Goal: Task Accomplishment & Management: Use online tool/utility

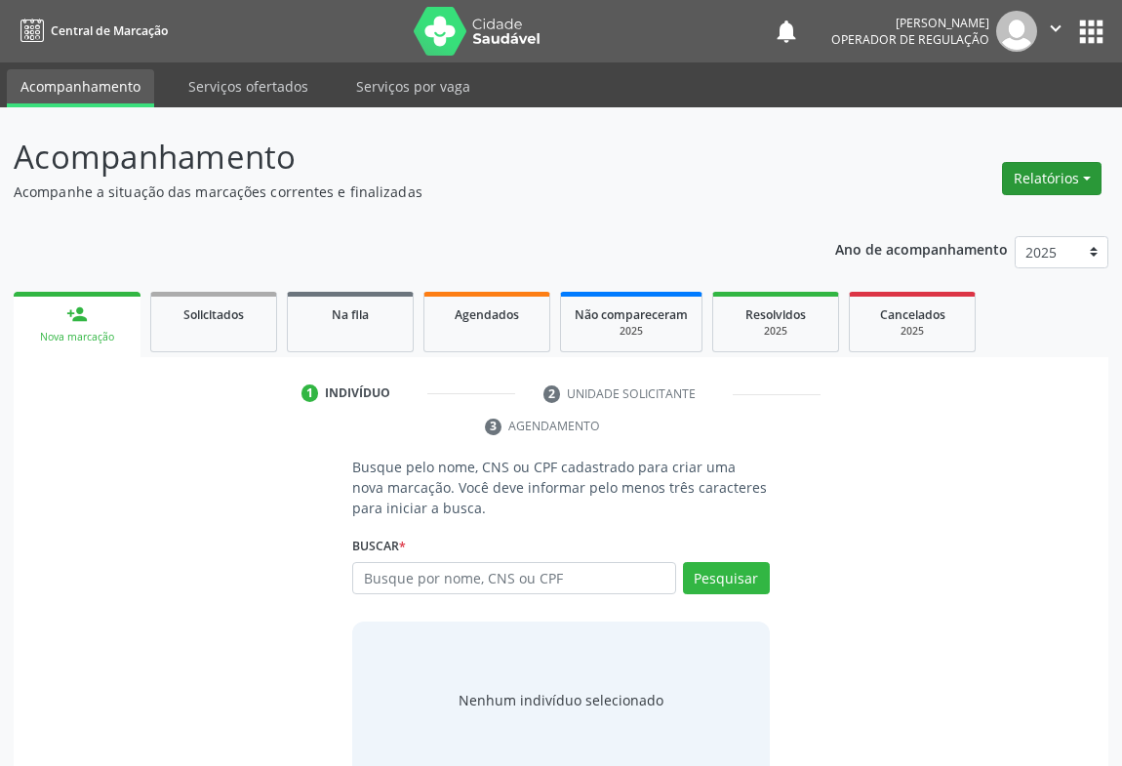
click at [1063, 176] on button "Relatórios" at bounding box center [1051, 178] width 99 height 33
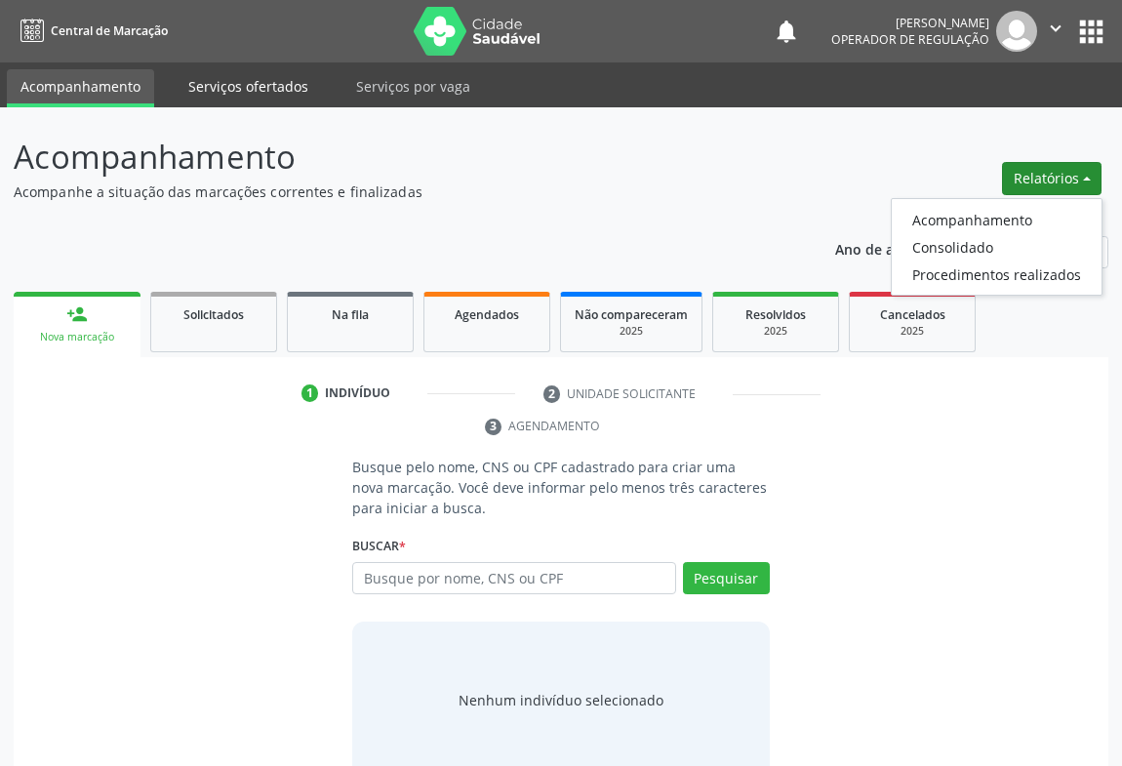
click at [277, 95] on link "Serviços ofertados" at bounding box center [248, 86] width 147 height 34
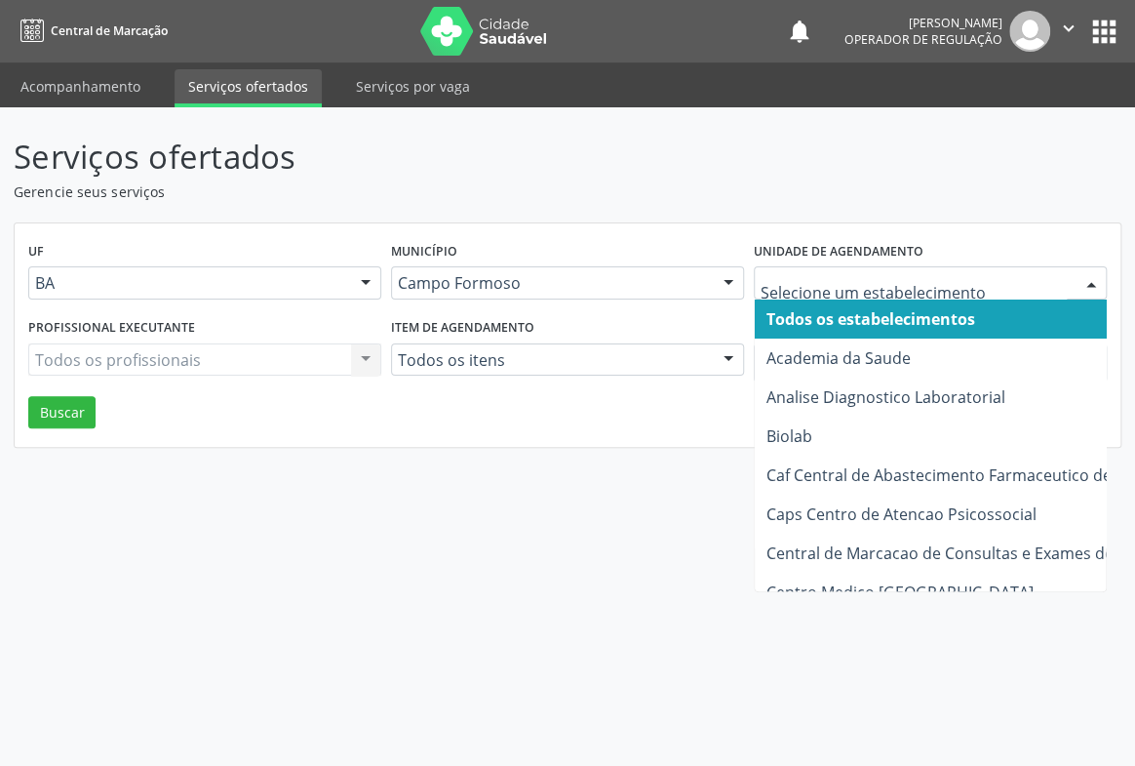
click at [1091, 281] on div at bounding box center [1091, 283] width 29 height 33
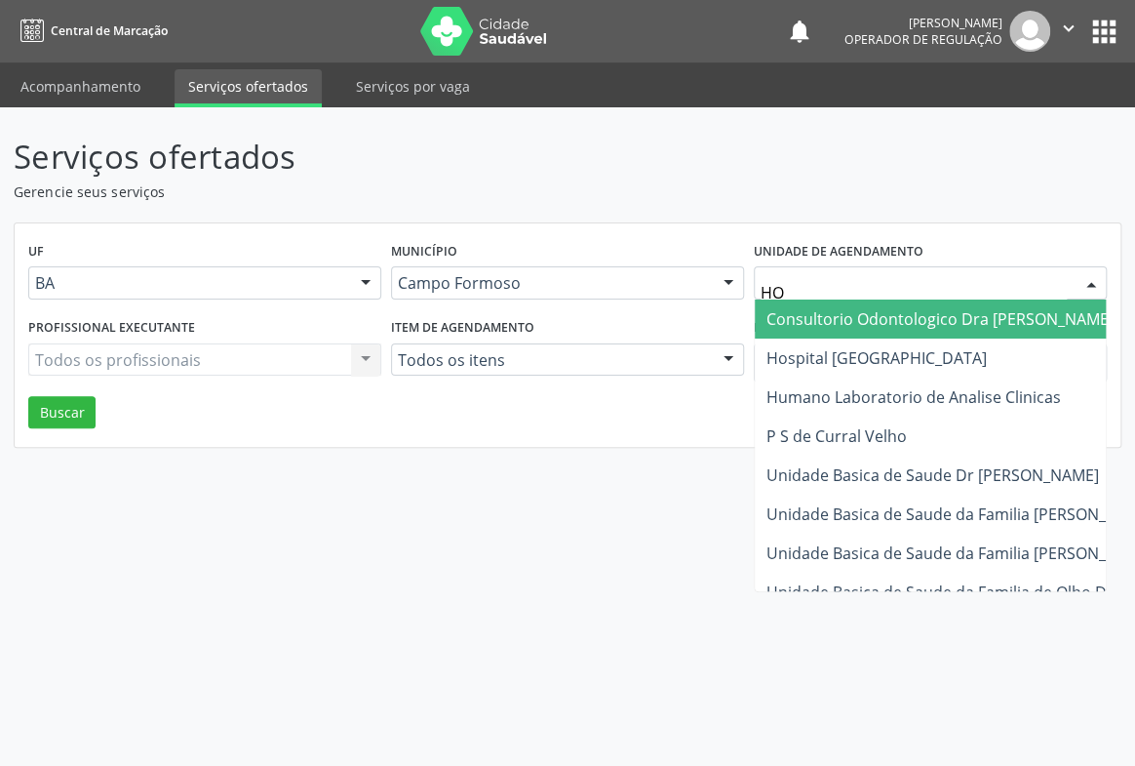
type input "HOS"
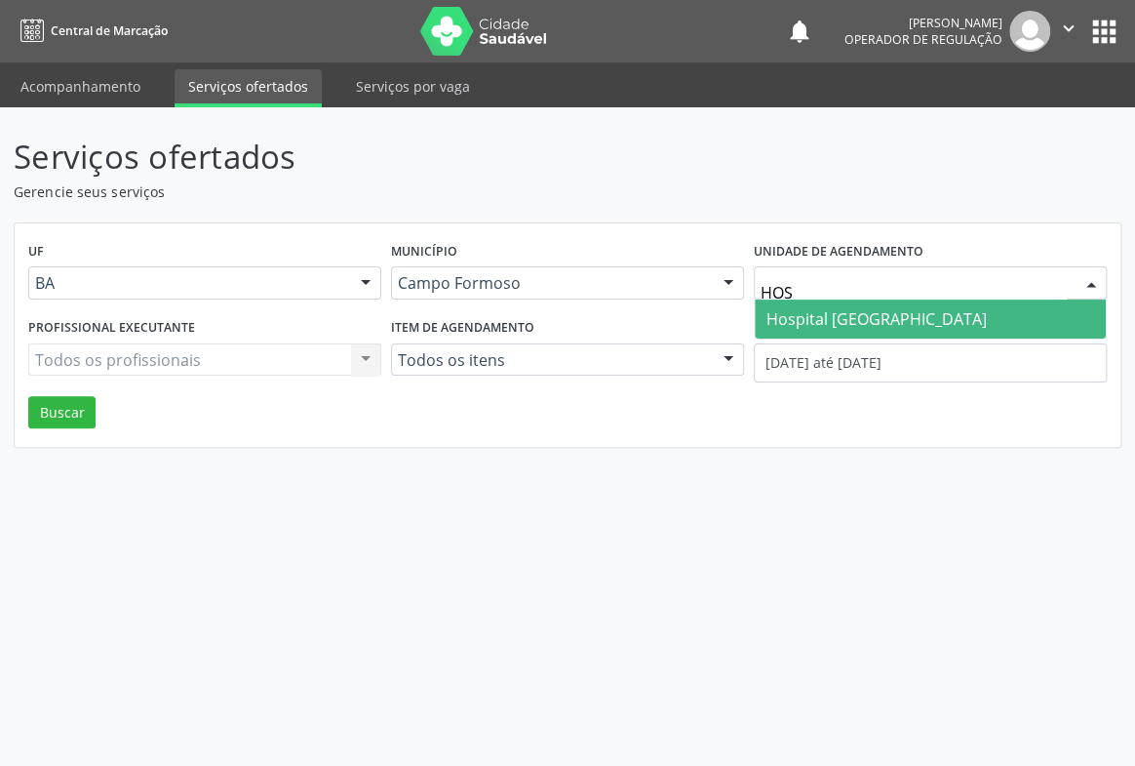
click at [840, 317] on span "Hospital [GEOGRAPHIC_DATA]" at bounding box center [877, 318] width 220 height 21
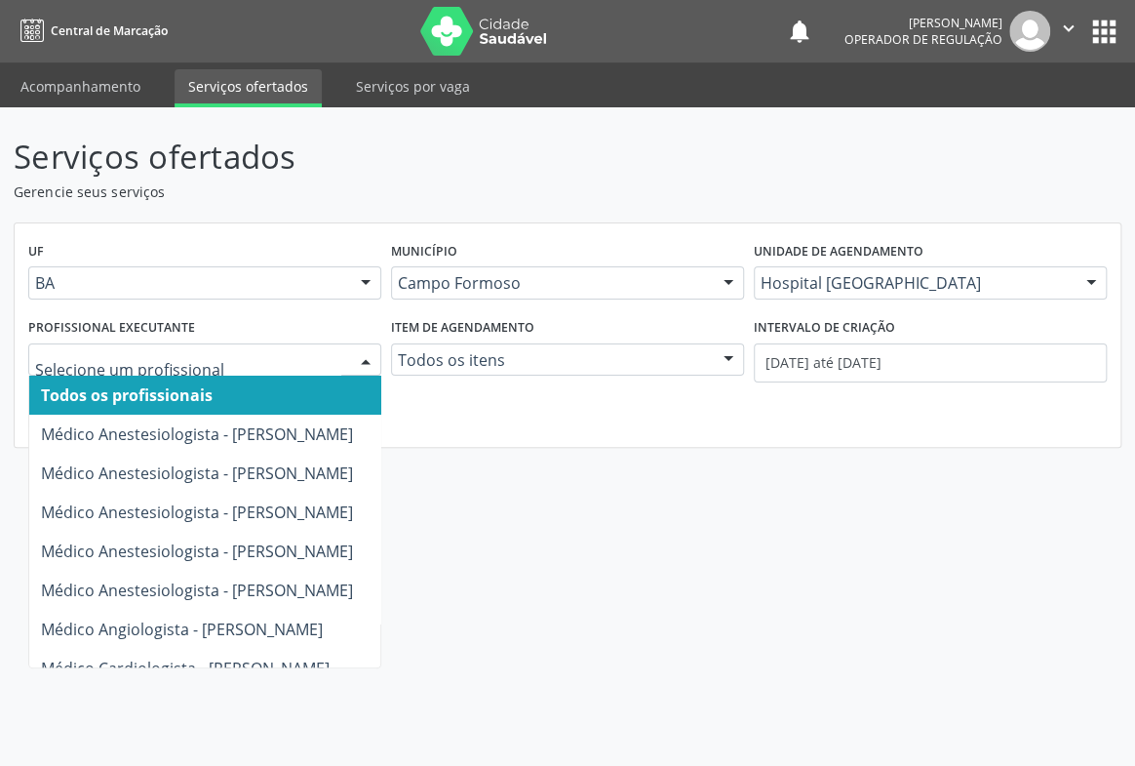
click at [366, 354] on div at bounding box center [365, 360] width 29 height 33
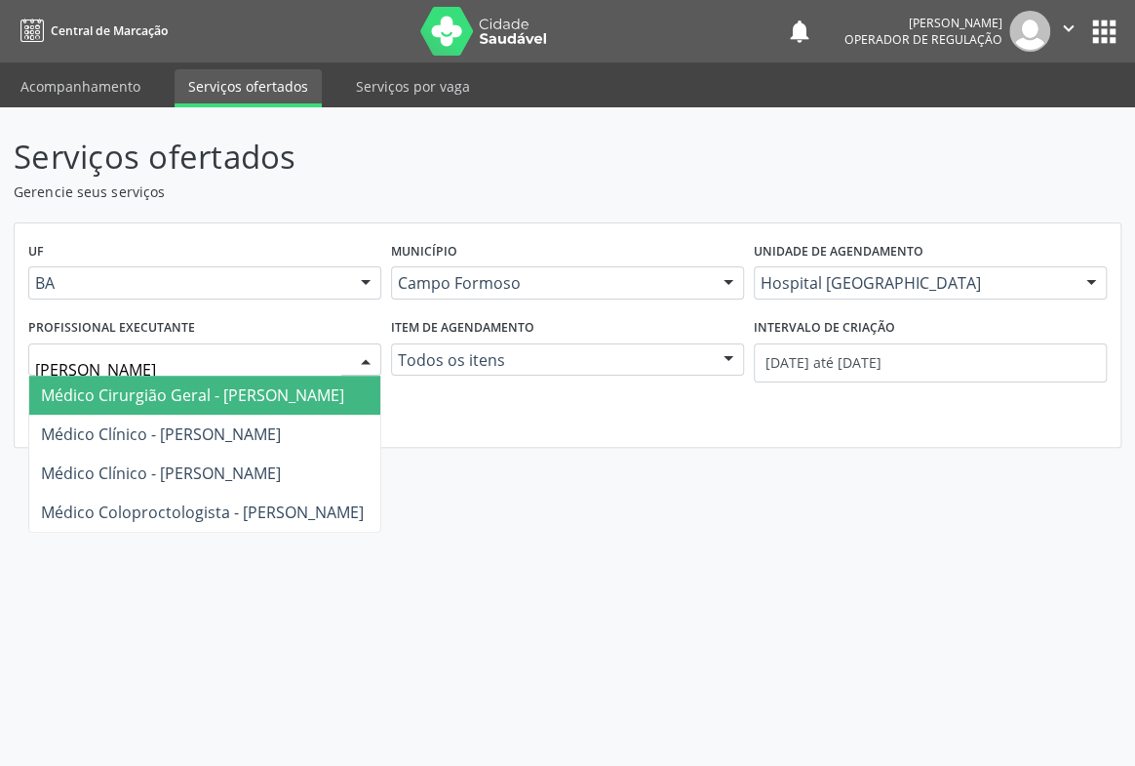
click at [276, 395] on span "Médico Cirurgião Geral - Ricardo Sampaio Boaventura" at bounding box center [192, 394] width 303 height 21
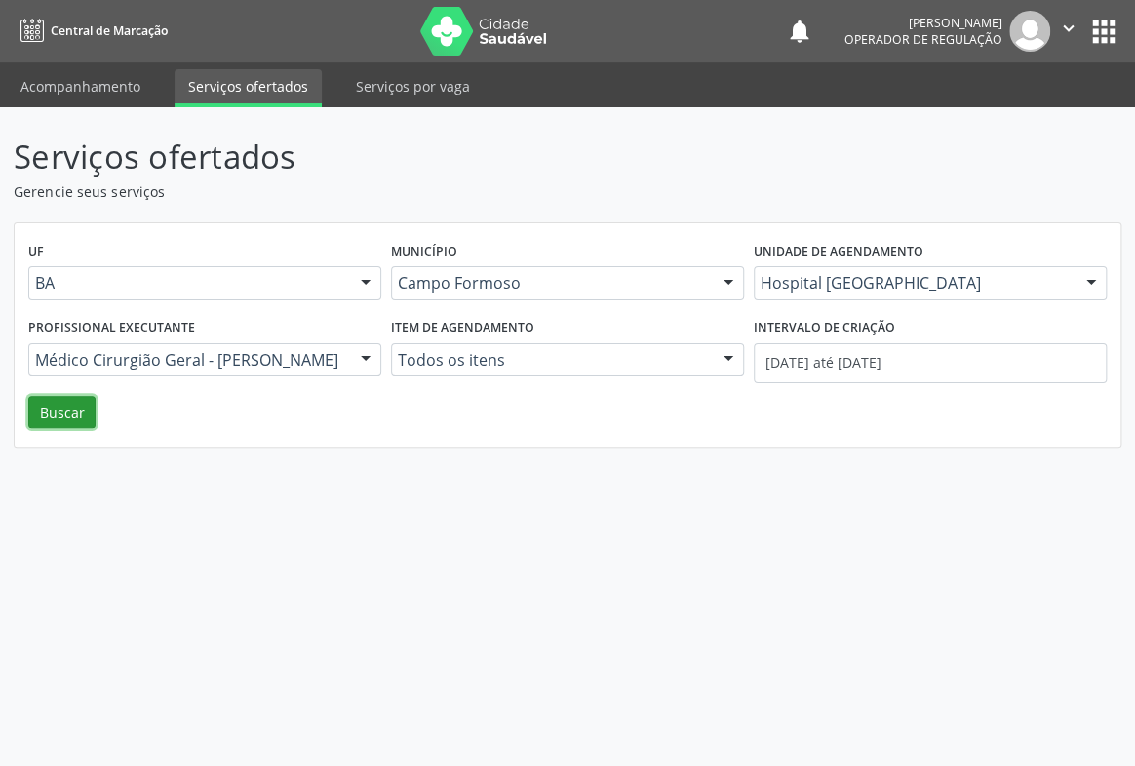
click at [68, 412] on button "Buscar" at bounding box center [61, 412] width 67 height 33
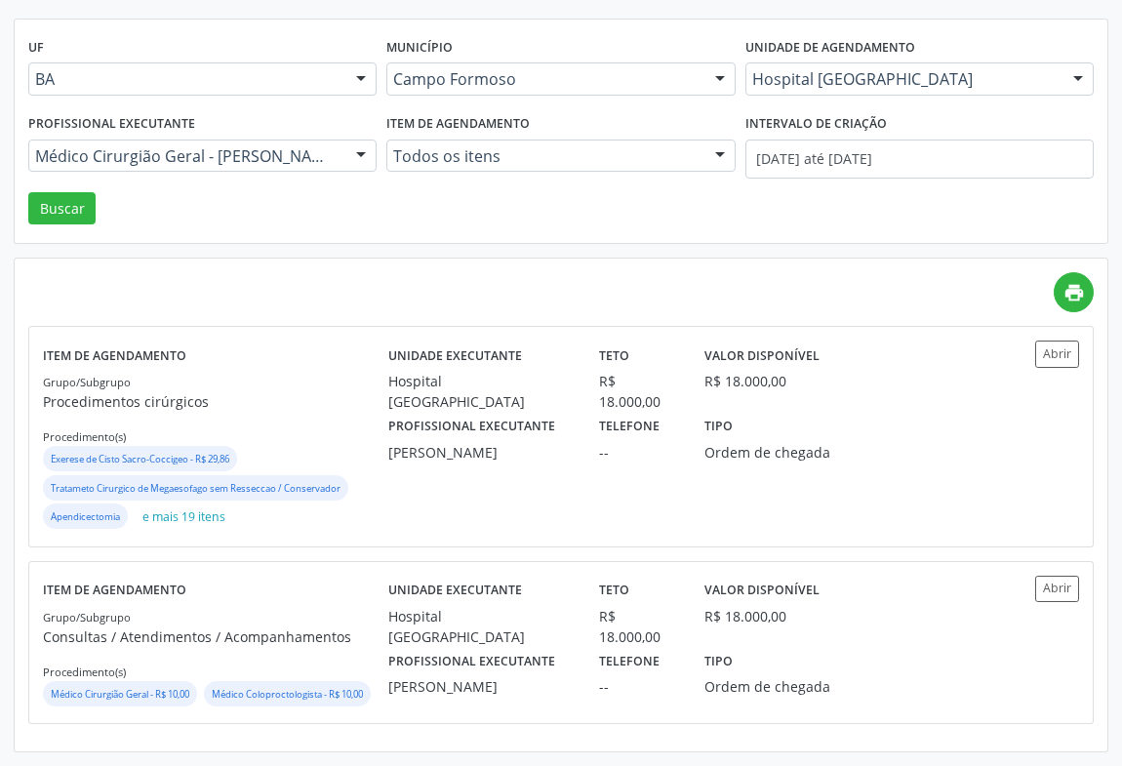
scroll to position [231, 0]
click at [1054, 340] on button "Abrir" at bounding box center [1057, 353] width 44 height 26
click at [1063, 575] on button "Abrir" at bounding box center [1057, 588] width 44 height 26
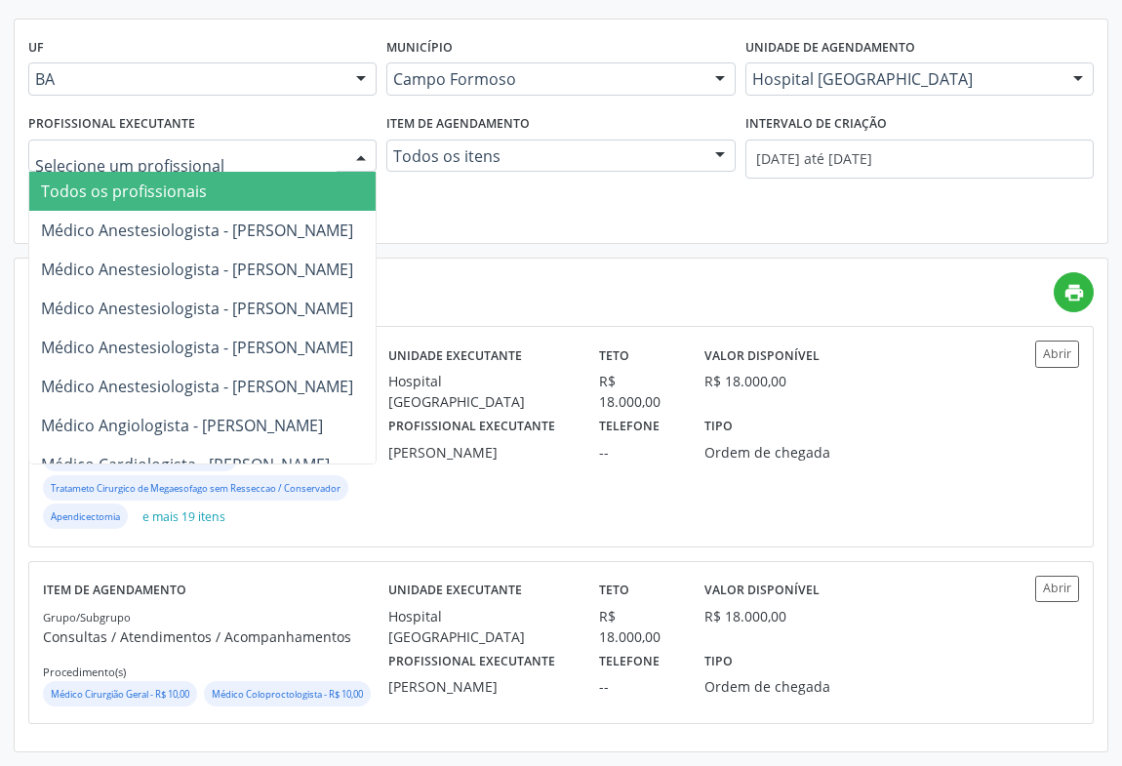
click at [362, 140] on div at bounding box center [360, 156] width 29 height 33
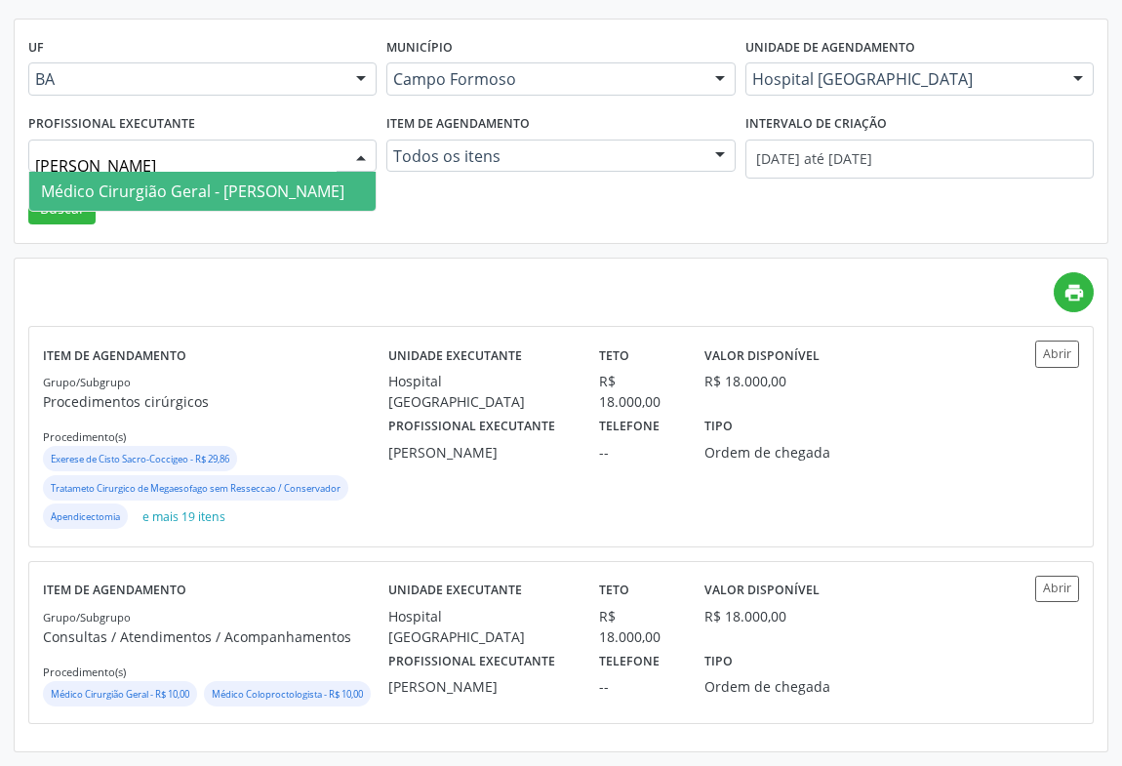
drag, startPoint x: 36, startPoint y: 134, endPoint x: 99, endPoint y: 124, distance: 63.2
click at [99, 146] on input "SILVIO" at bounding box center [185, 165] width 301 height 39
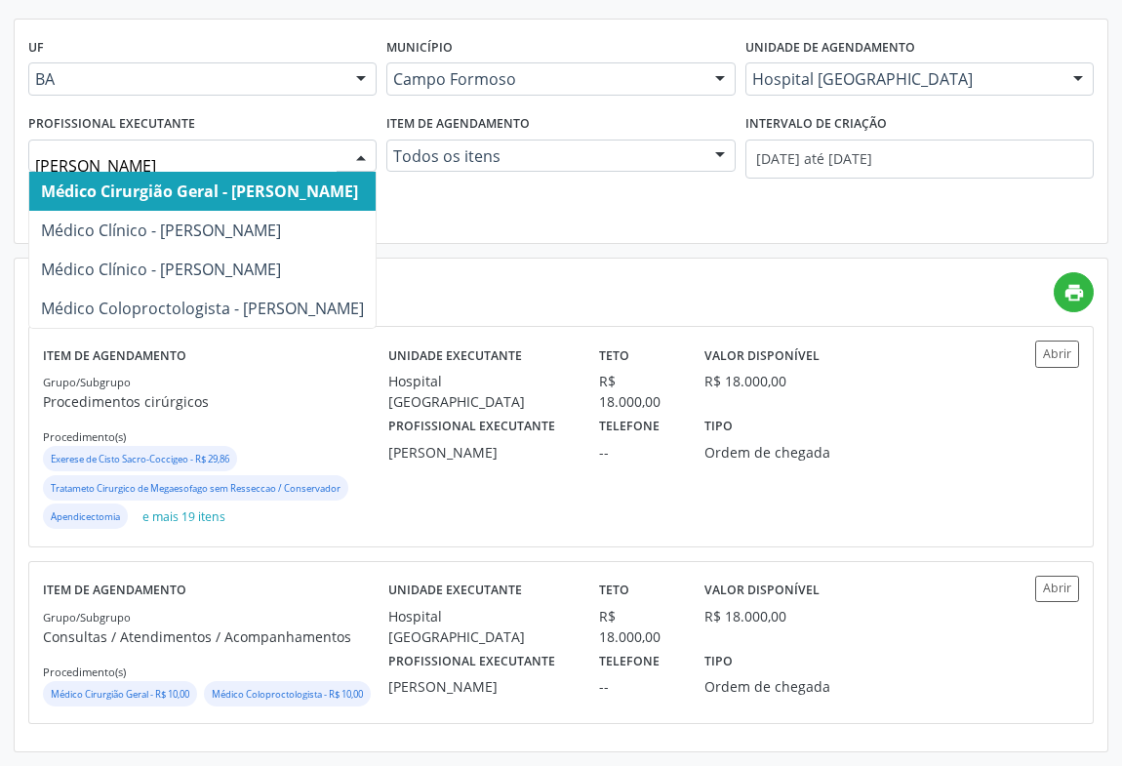
click at [84, 180] on span "Médico Cirurgião Geral - Ricardo Sampaio Boaventura" at bounding box center [199, 190] width 317 height 21
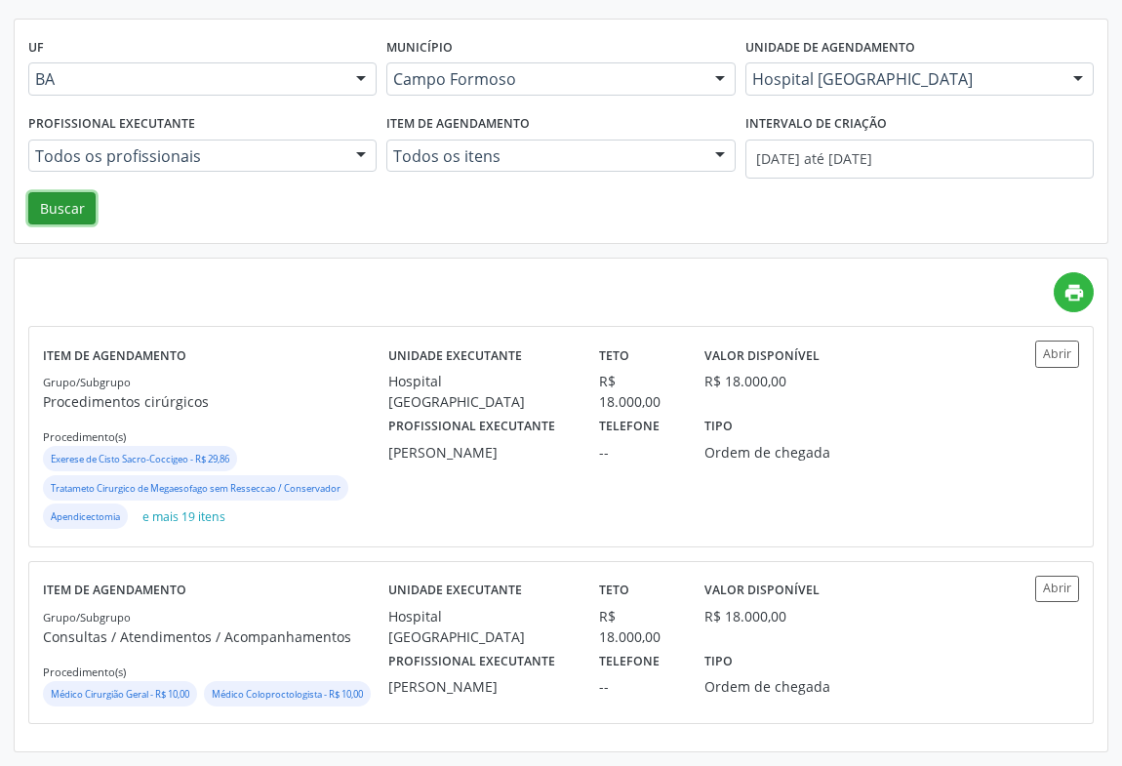
click at [60, 192] on button "Buscar" at bounding box center [61, 208] width 67 height 33
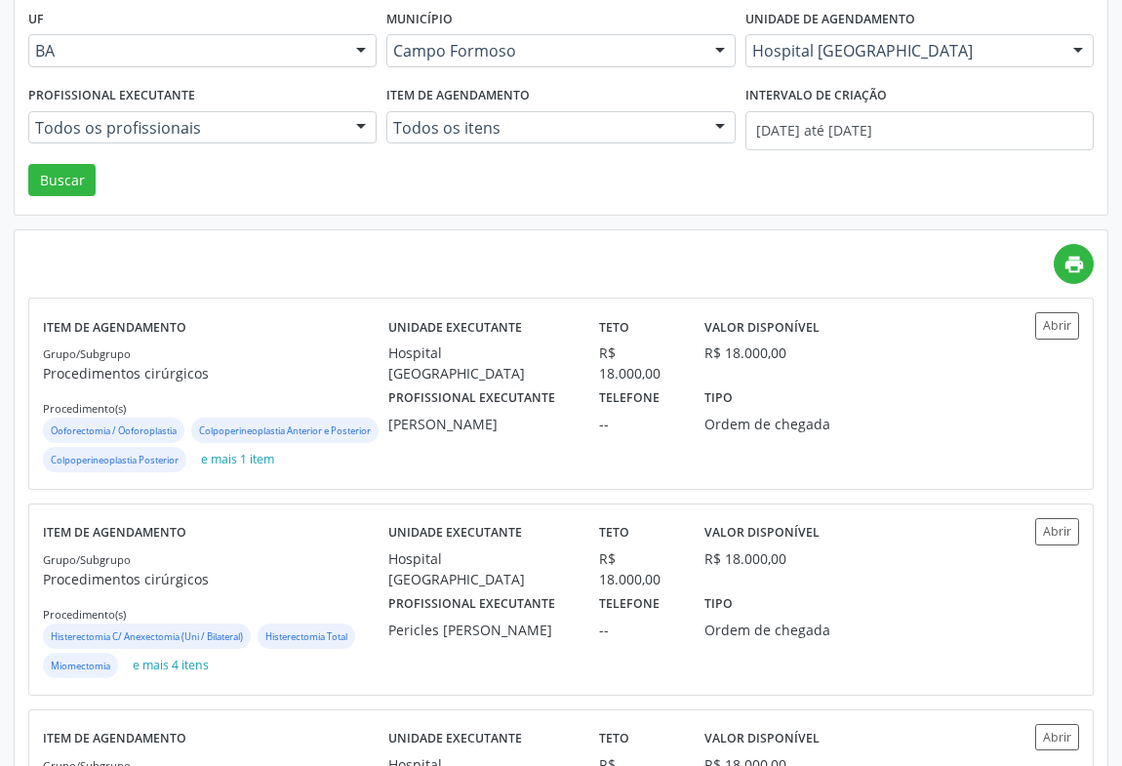
scroll to position [246, 0]
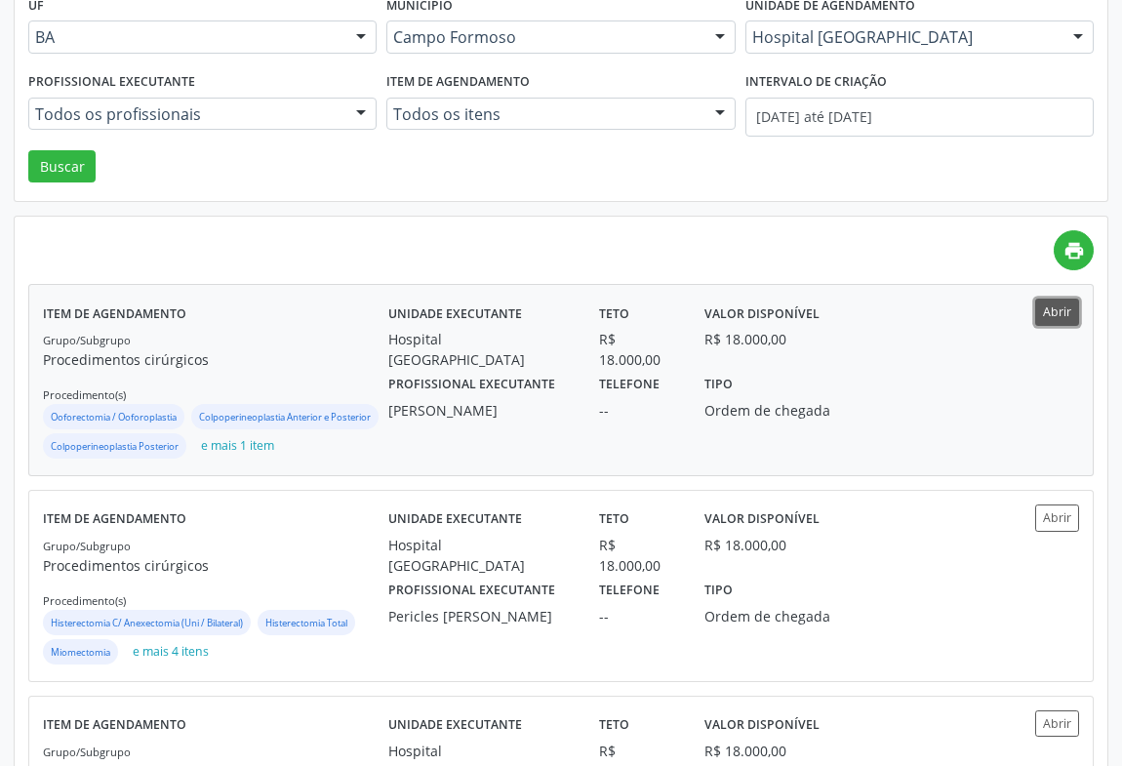
click at [1064, 308] on button "Abrir" at bounding box center [1057, 311] width 44 height 26
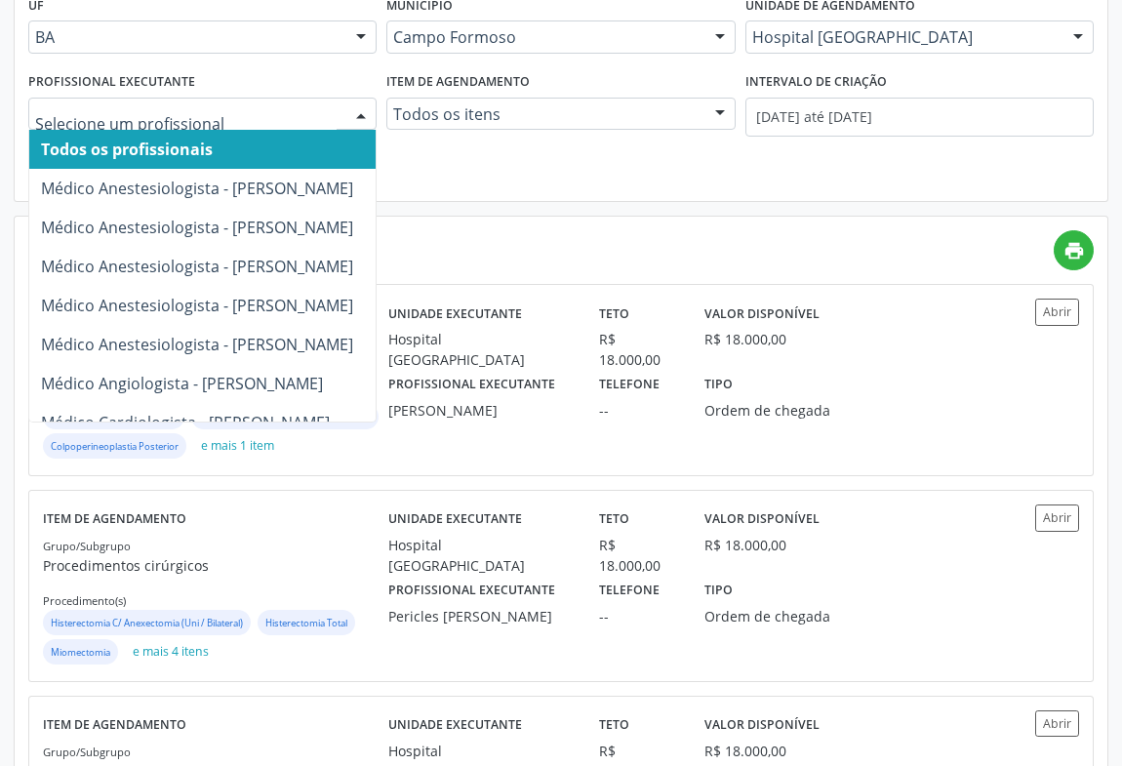
click at [356, 107] on div at bounding box center [360, 115] width 29 height 33
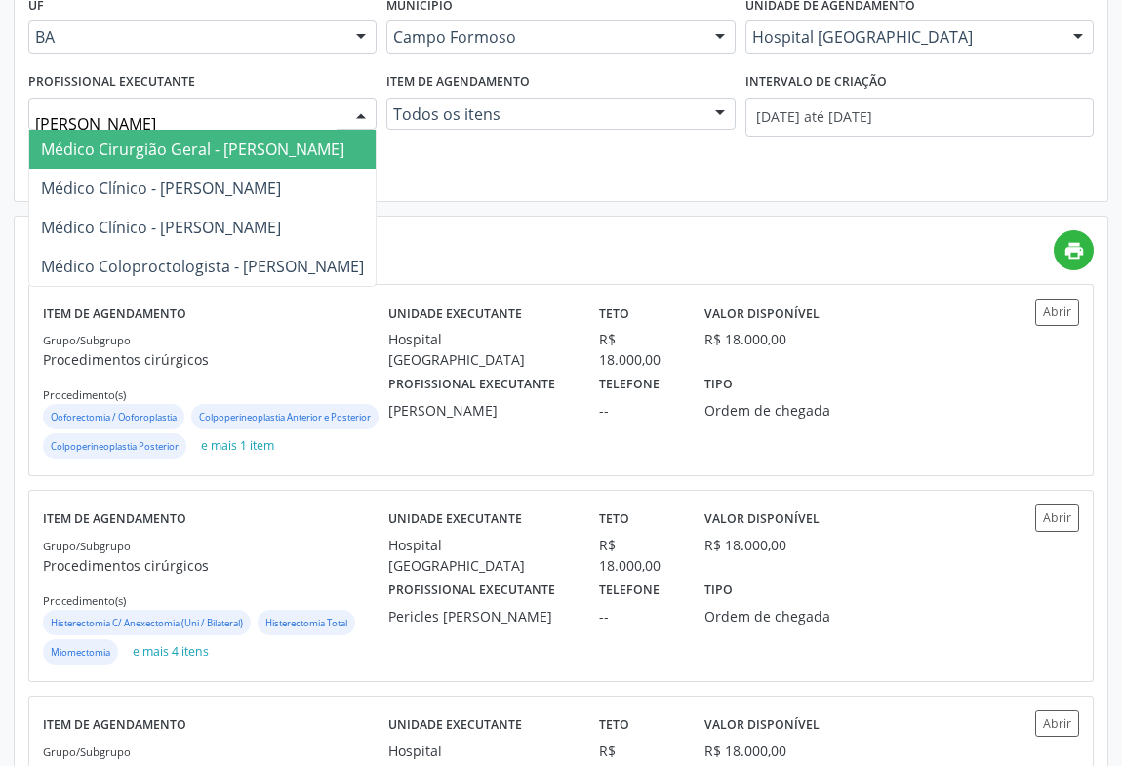
click at [166, 152] on span "Médico Cirurgião Geral - Ricardo Sampaio Boaventura" at bounding box center [192, 149] width 303 height 21
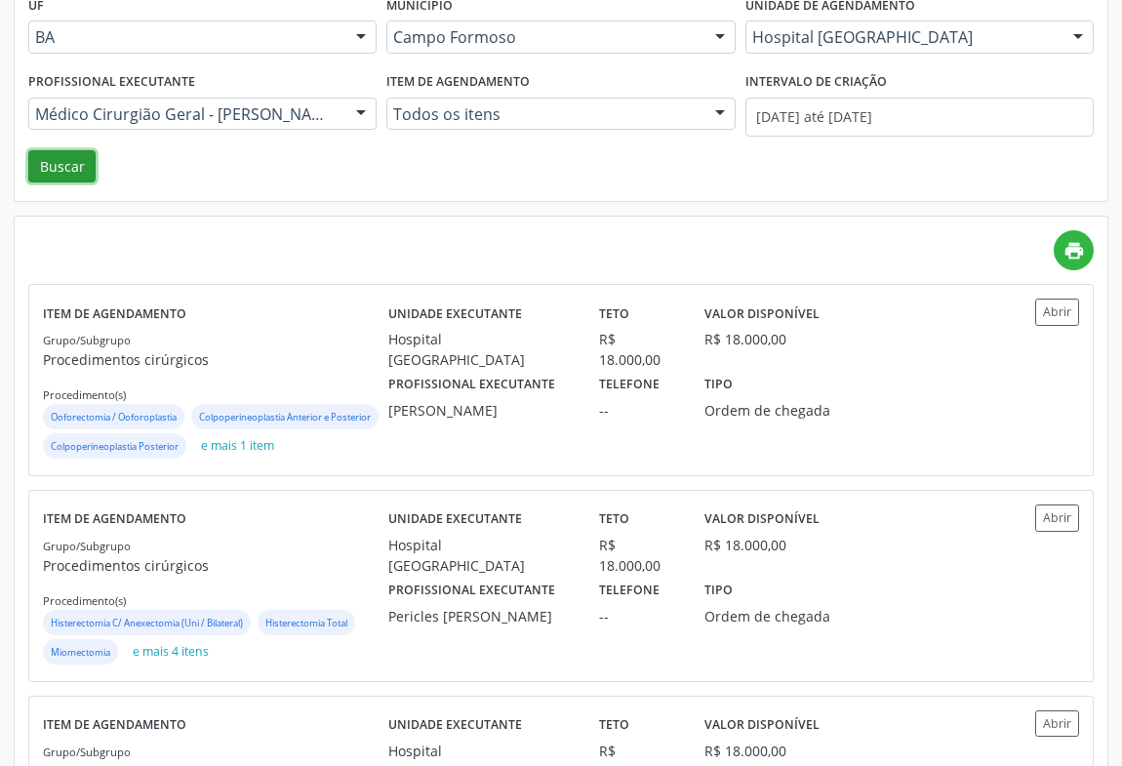
click at [59, 170] on button "Buscar" at bounding box center [61, 166] width 67 height 33
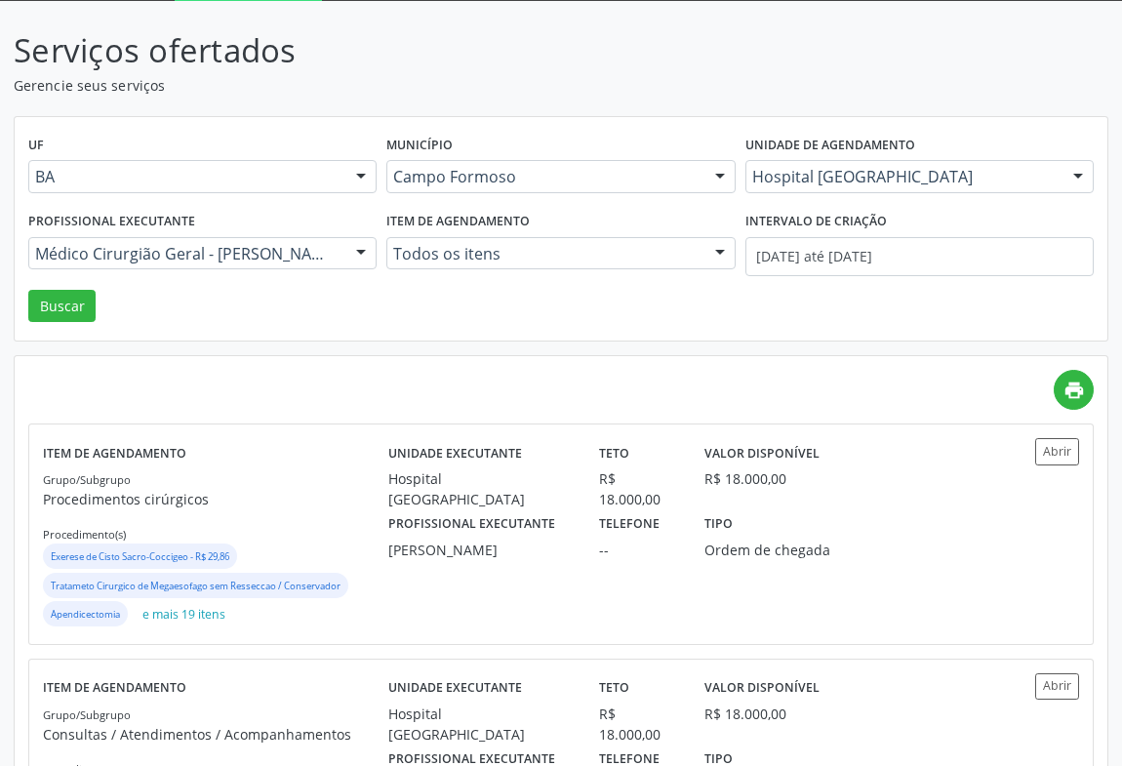
scroll to position [155, 0]
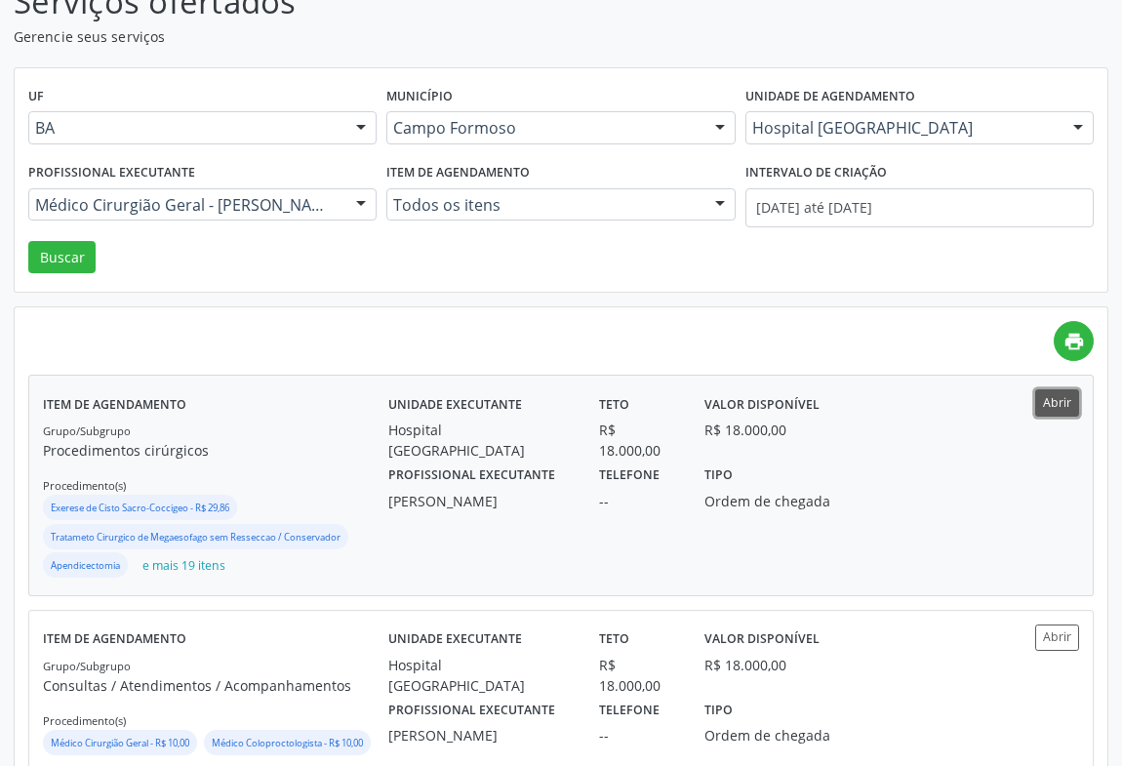
click at [1050, 400] on button "Abrir" at bounding box center [1057, 402] width 44 height 26
click at [362, 202] on div at bounding box center [360, 205] width 29 height 33
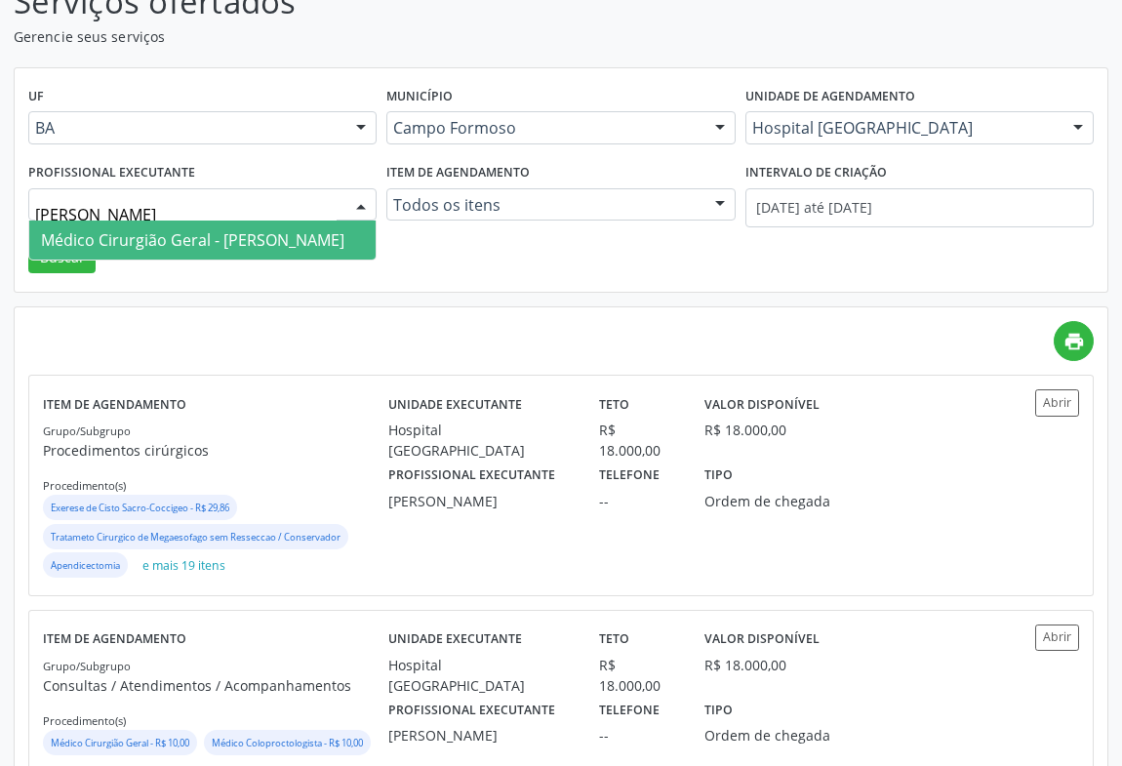
click at [228, 229] on span "Médico Cirurgião Geral - Silvio Luis Barros Matos" at bounding box center [192, 239] width 303 height 21
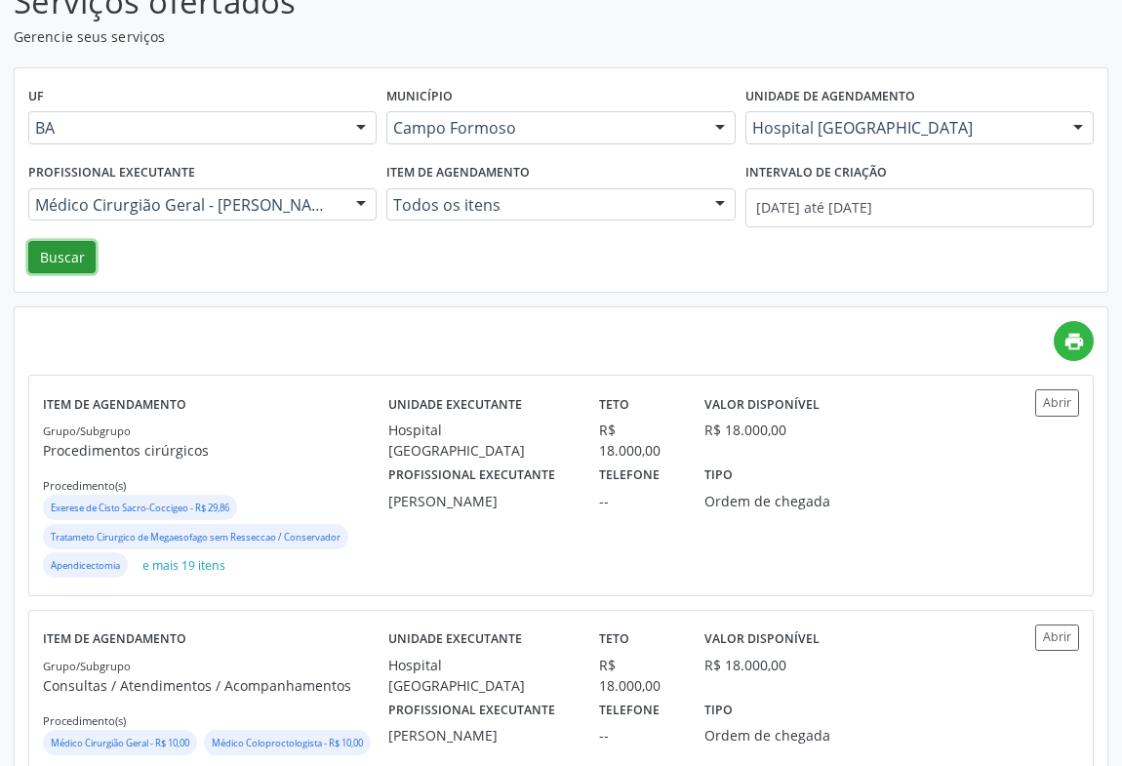
click at [61, 247] on button "Buscar" at bounding box center [61, 257] width 67 height 33
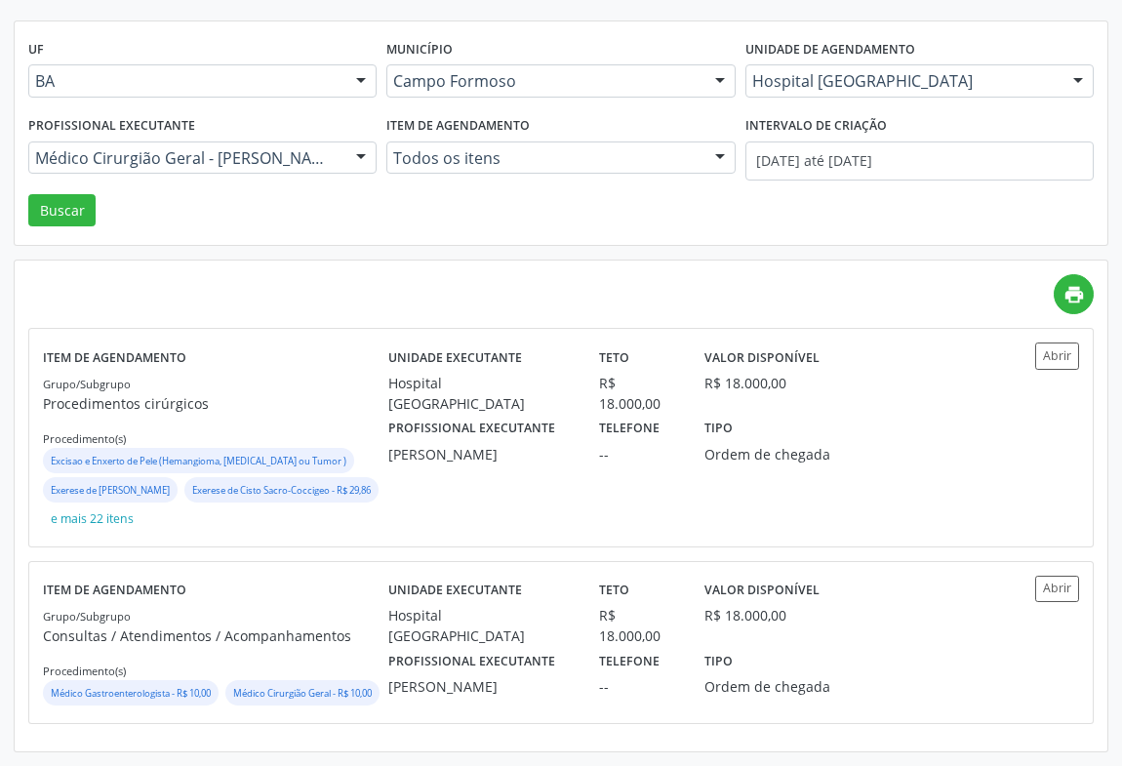
scroll to position [231, 0]
click at [1062, 342] on button "Abrir" at bounding box center [1057, 355] width 44 height 26
click at [1063, 575] on button "Abrir" at bounding box center [1057, 588] width 44 height 26
click at [356, 142] on div at bounding box center [360, 158] width 29 height 33
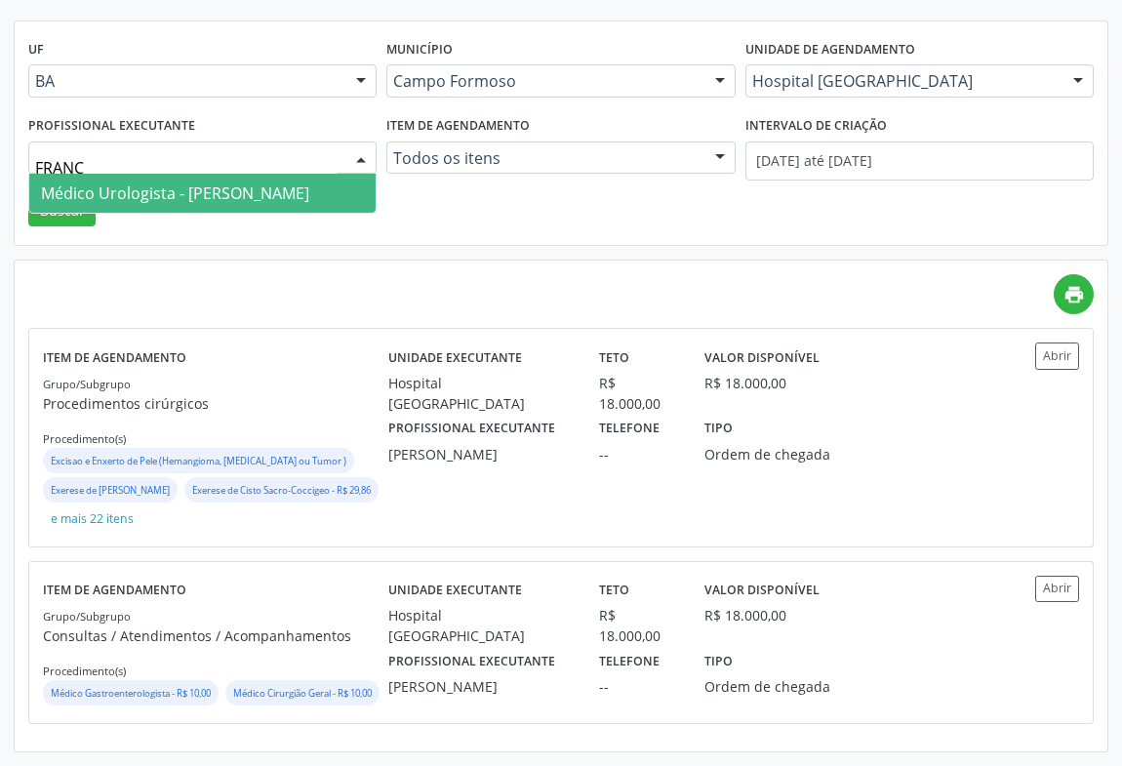
click at [173, 182] on span "Médico Urologista - Francisco Carlos Lustiago Junior" at bounding box center [175, 192] width 268 height 21
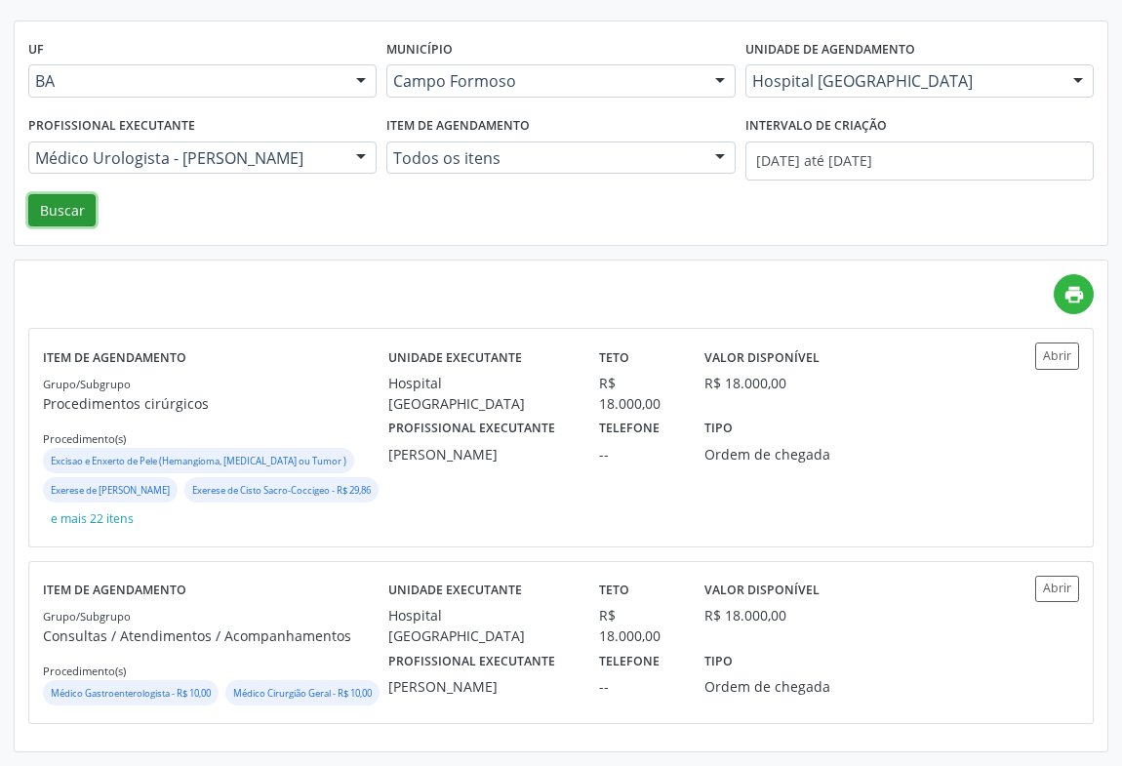
click at [66, 194] on button "Buscar" at bounding box center [61, 210] width 67 height 33
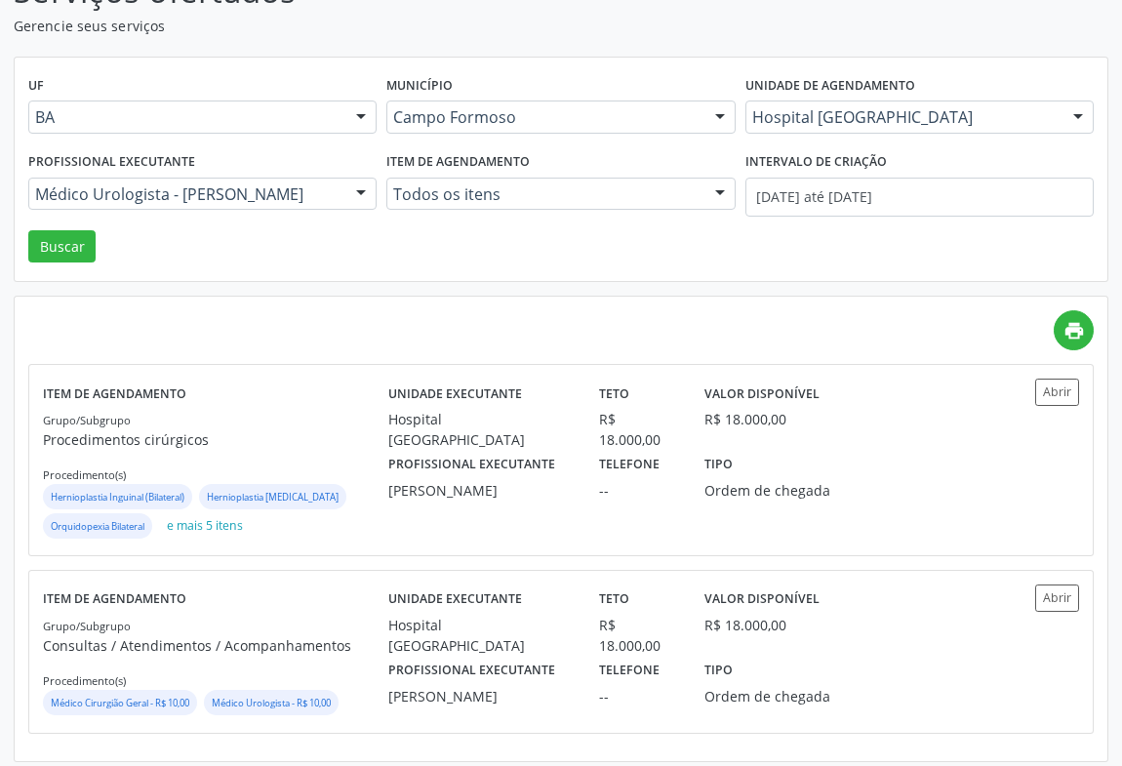
scroll to position [181, 0]
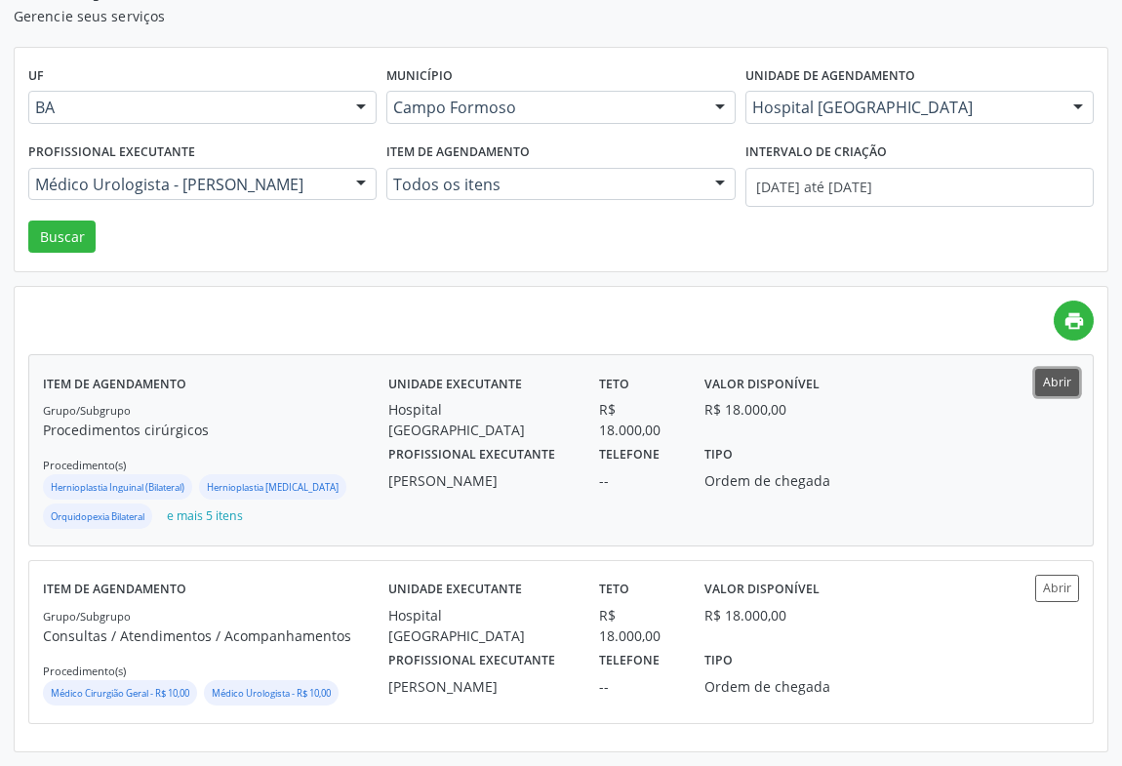
click at [1058, 369] on button "Abrir" at bounding box center [1057, 382] width 44 height 26
click at [1054, 575] on button "Abrir" at bounding box center [1057, 587] width 44 height 26
click at [362, 176] on div at bounding box center [360, 185] width 29 height 33
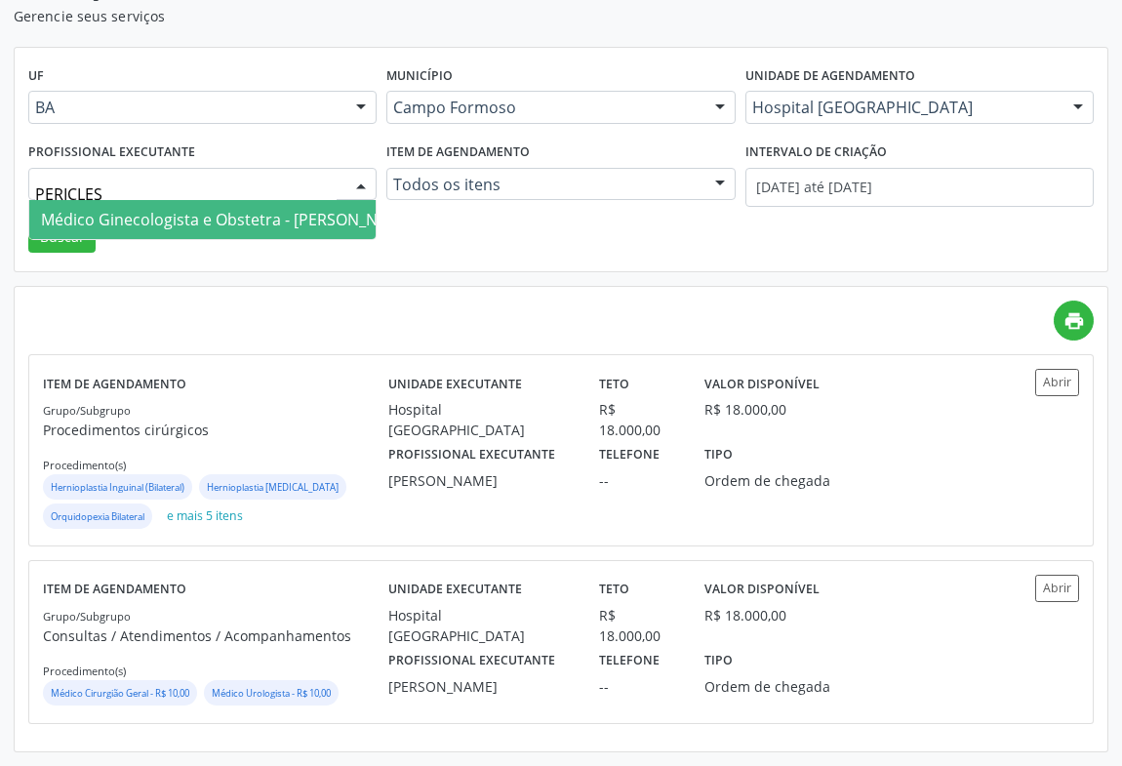
click at [219, 216] on span "Médico Ginecologista e Obstetra - Pericles Leonardy Oliveira Pinheiro" at bounding box center [228, 219] width 374 height 21
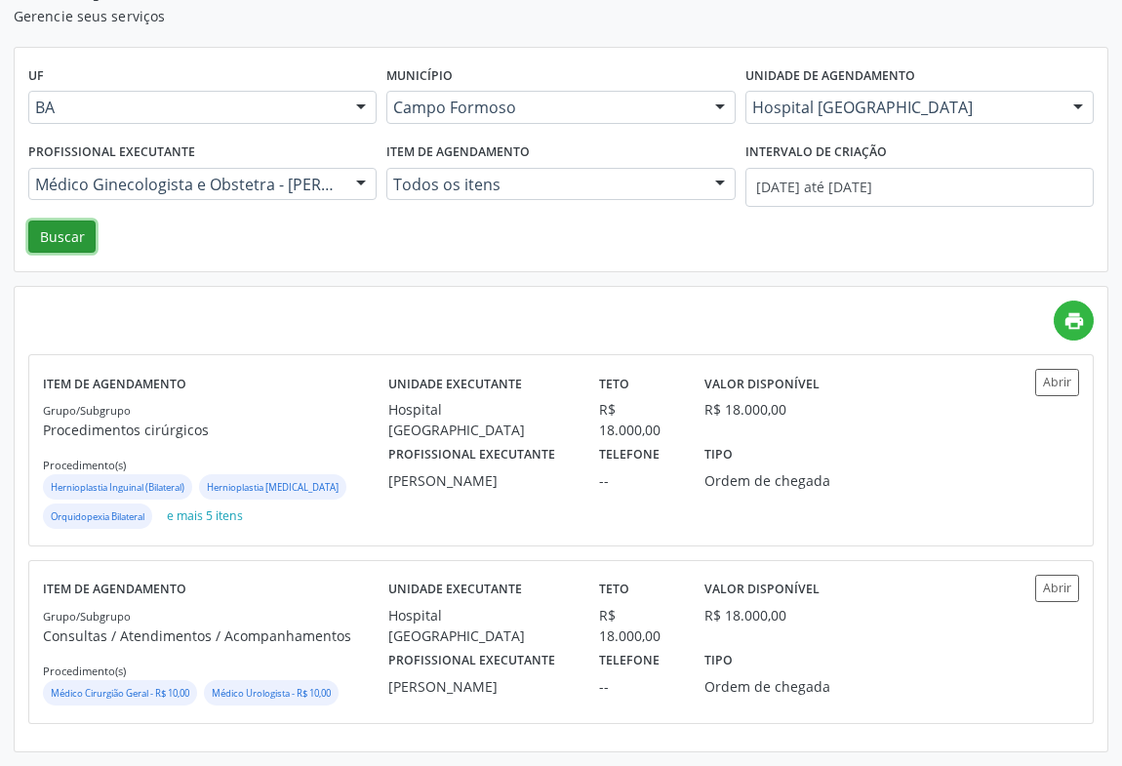
click at [68, 233] on button "Buscar" at bounding box center [61, 236] width 67 height 33
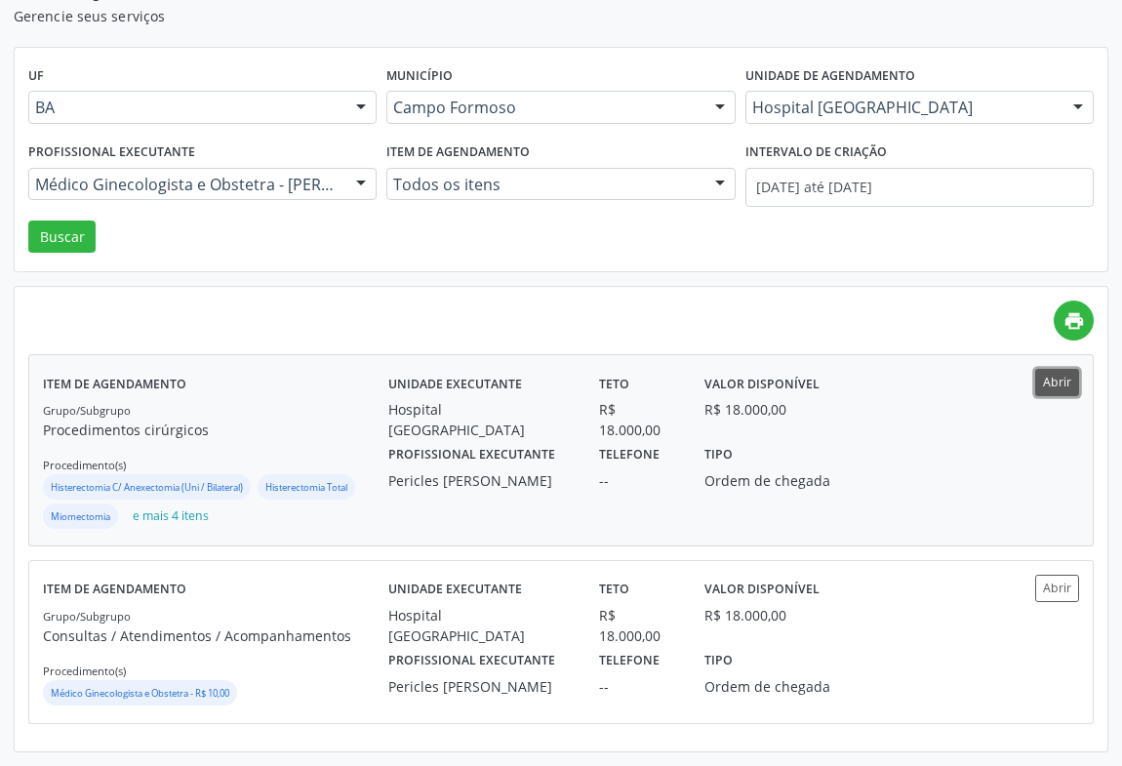
click at [1062, 377] on button "Abrir" at bounding box center [1057, 382] width 44 height 26
click at [1057, 582] on button "Abrir" at bounding box center [1057, 587] width 44 height 26
click at [1063, 376] on button "Abrir" at bounding box center [1057, 382] width 44 height 26
click at [358, 174] on div at bounding box center [360, 185] width 29 height 33
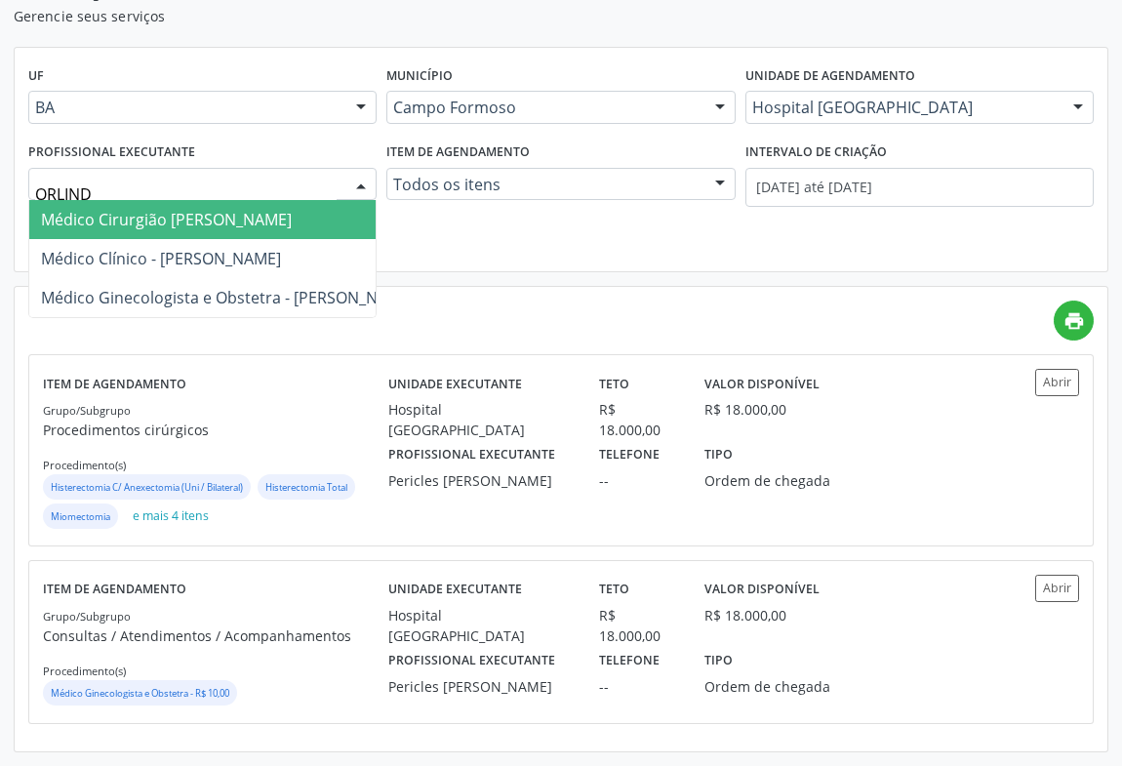
type input "ORLINDO"
click at [178, 212] on span "Médico Cirurgião Geral - Orlindo Carvalho dos Santos" at bounding box center [166, 219] width 251 height 21
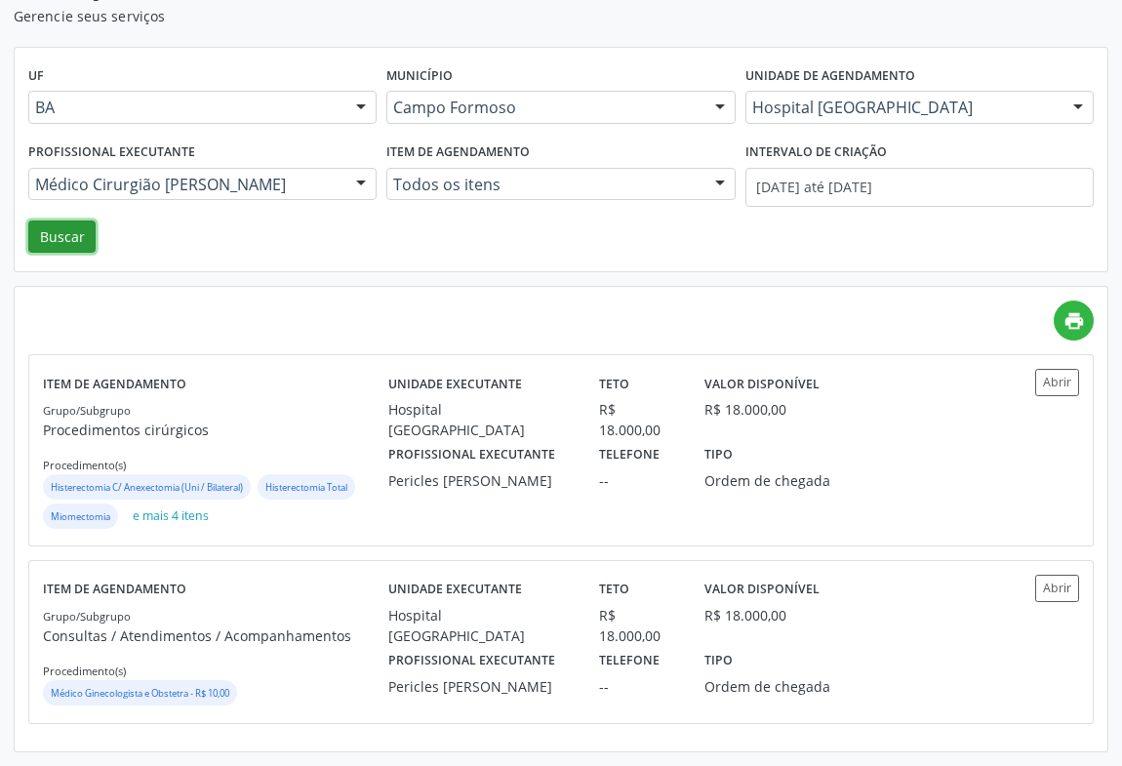
click at [61, 225] on button "Buscar" at bounding box center [61, 236] width 67 height 33
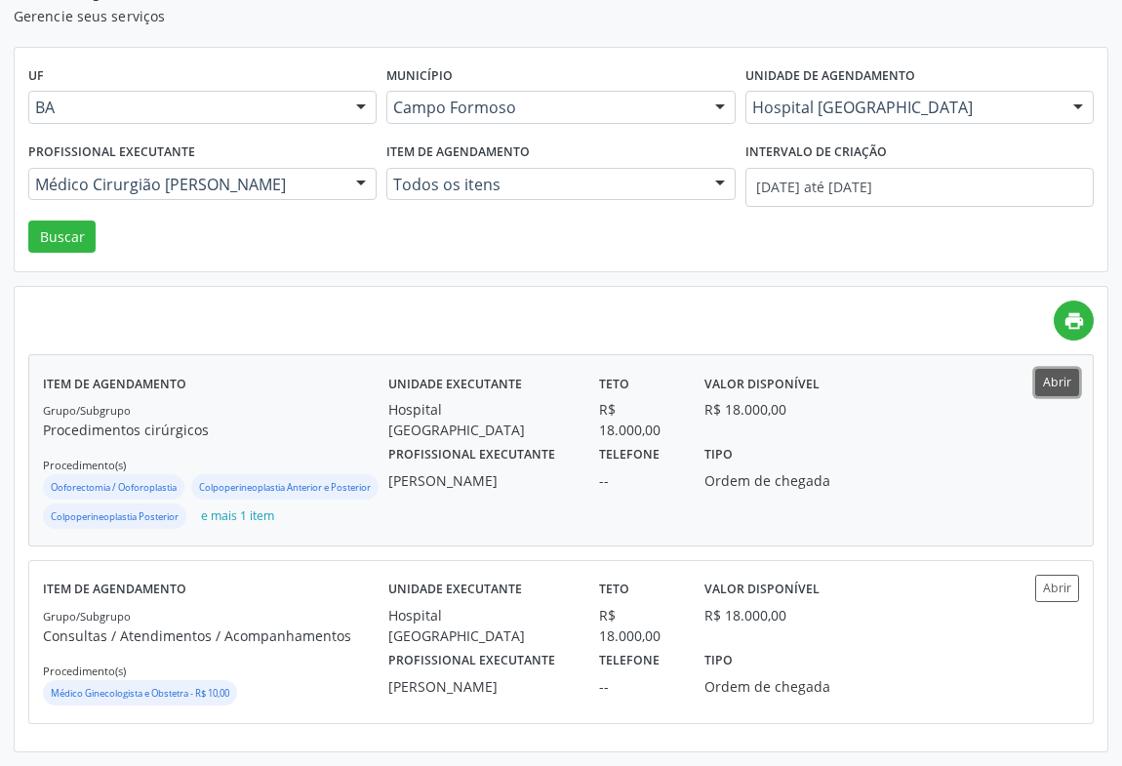
click at [1041, 373] on button "Abrir" at bounding box center [1057, 382] width 44 height 26
click at [1056, 601] on button "Abrir" at bounding box center [1057, 587] width 44 height 26
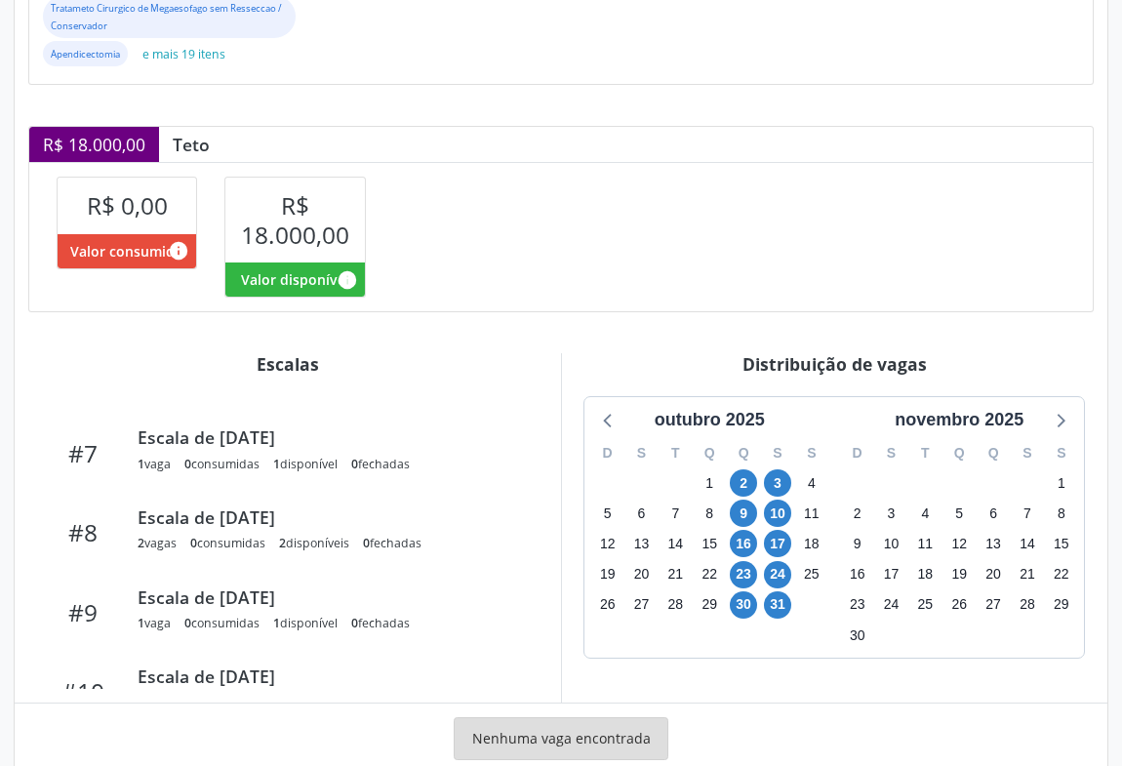
scroll to position [574, 0]
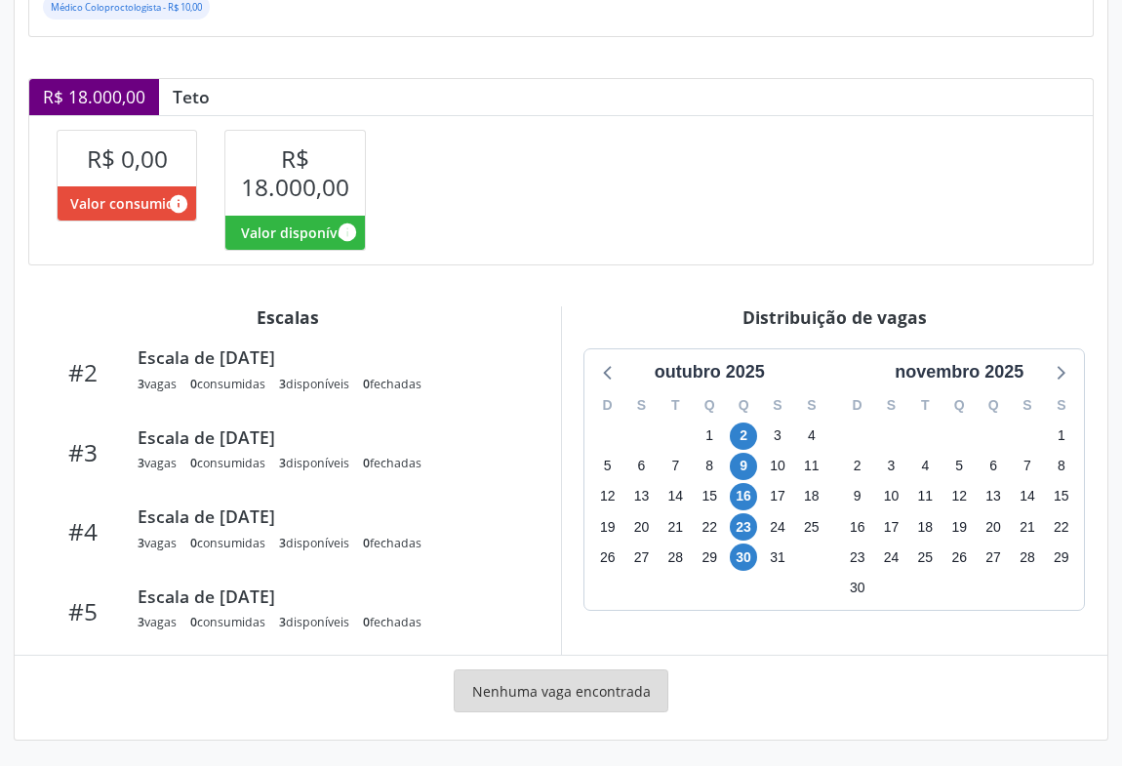
scroll to position [177, 0]
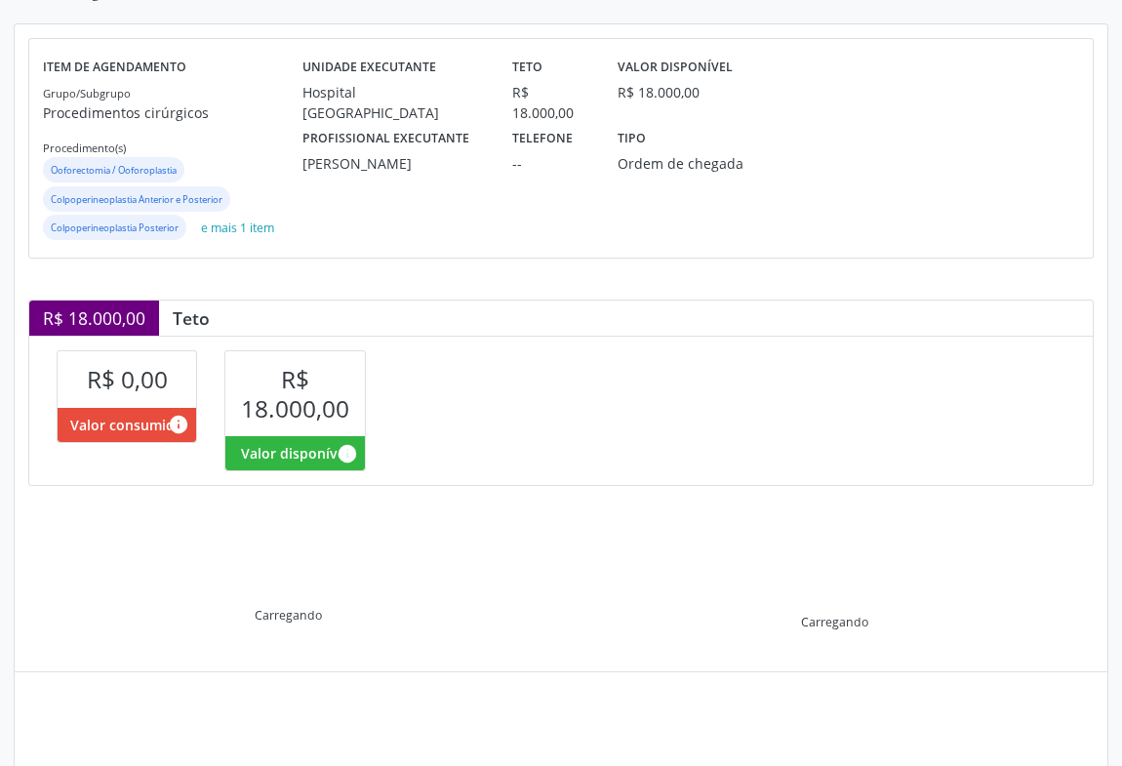
scroll to position [216, 0]
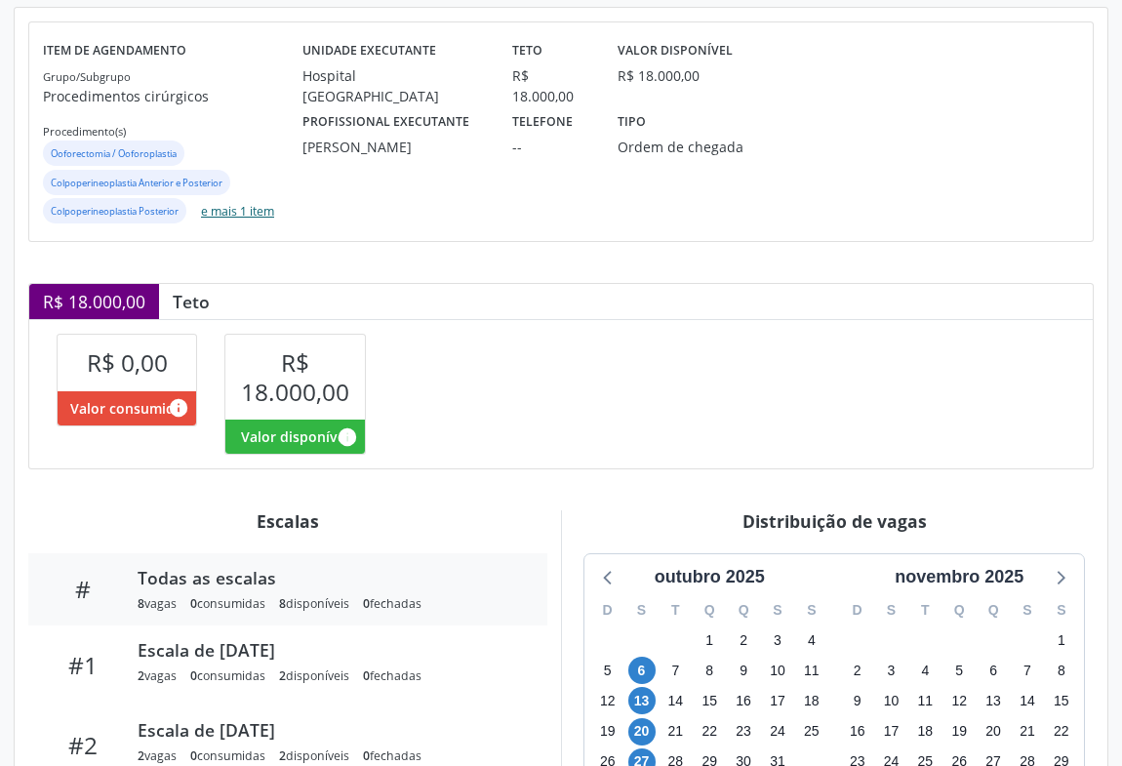
click at [223, 212] on button "e mais 1 item" at bounding box center [237, 211] width 89 height 26
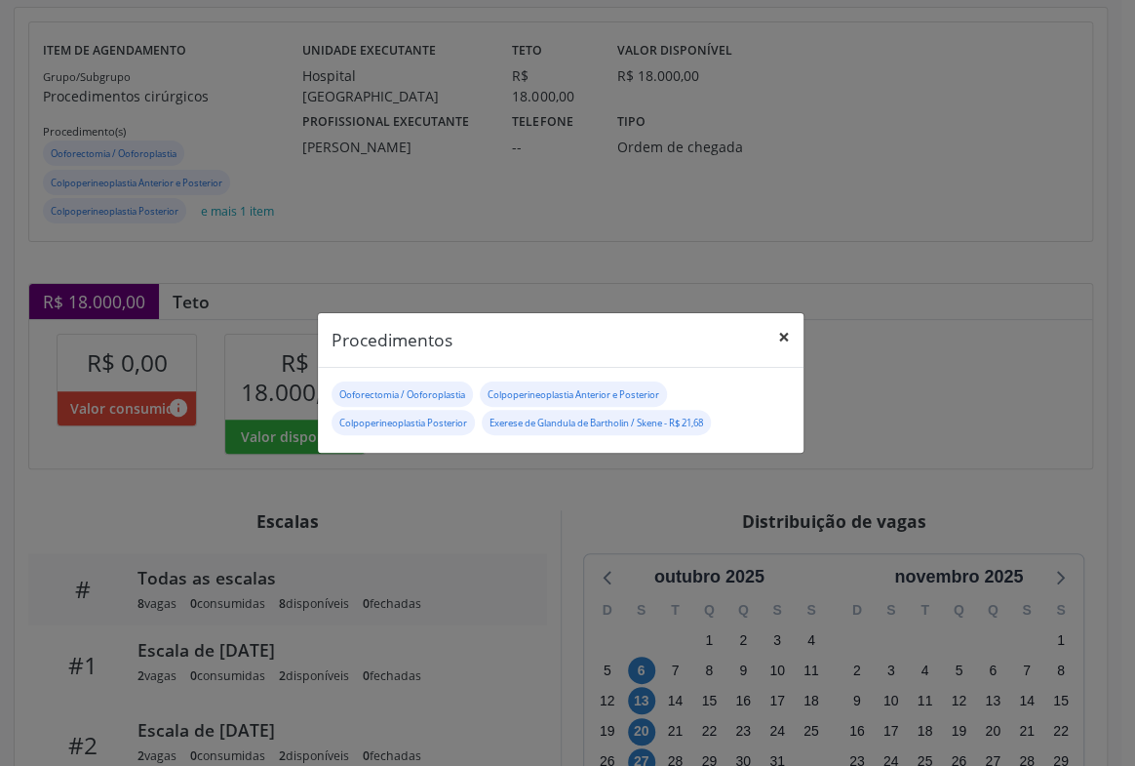
drag, startPoint x: 785, startPoint y: 338, endPoint x: 839, endPoint y: 335, distance: 53.8
click at [783, 338] on button "×" at bounding box center [784, 337] width 39 height 48
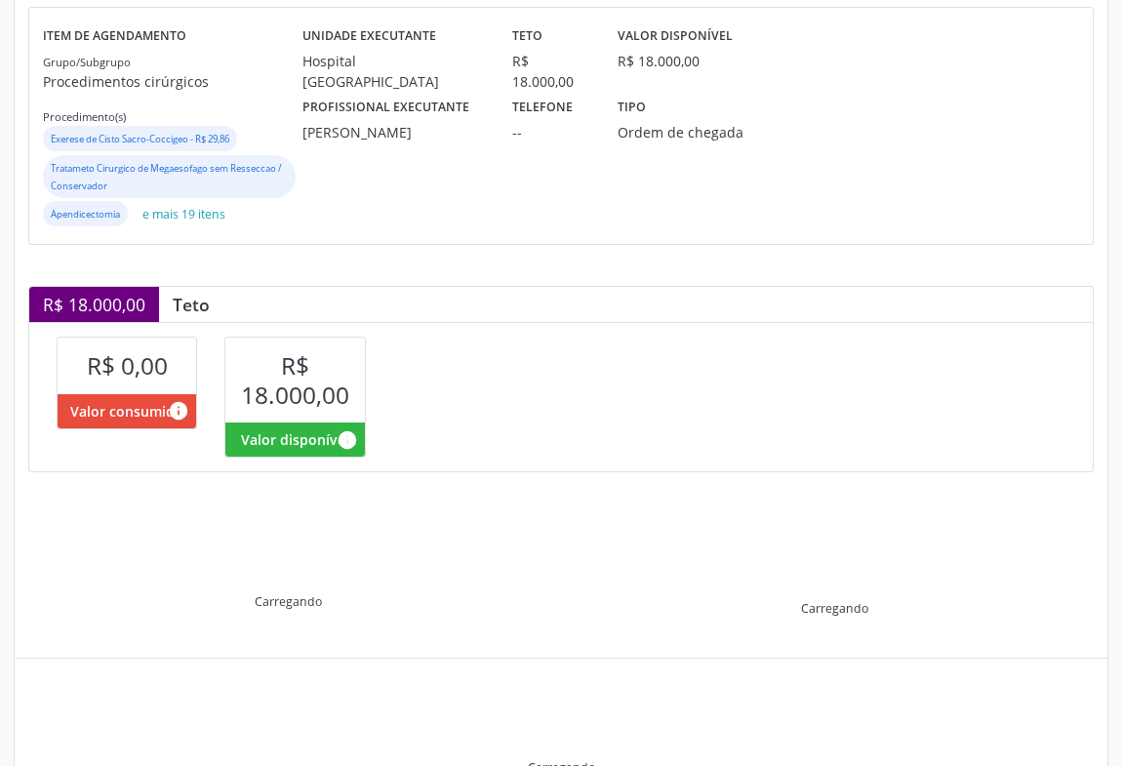
scroll to position [232, 0]
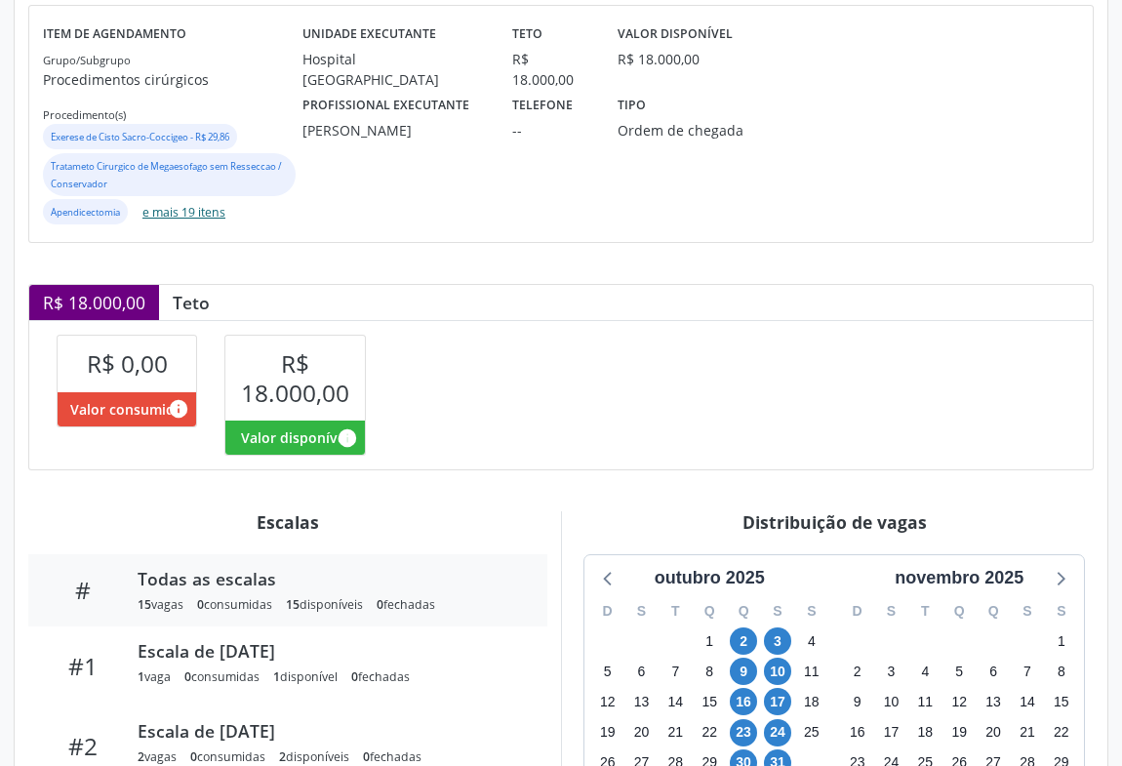
click at [189, 215] on button "e mais 19 itens" at bounding box center [184, 212] width 99 height 26
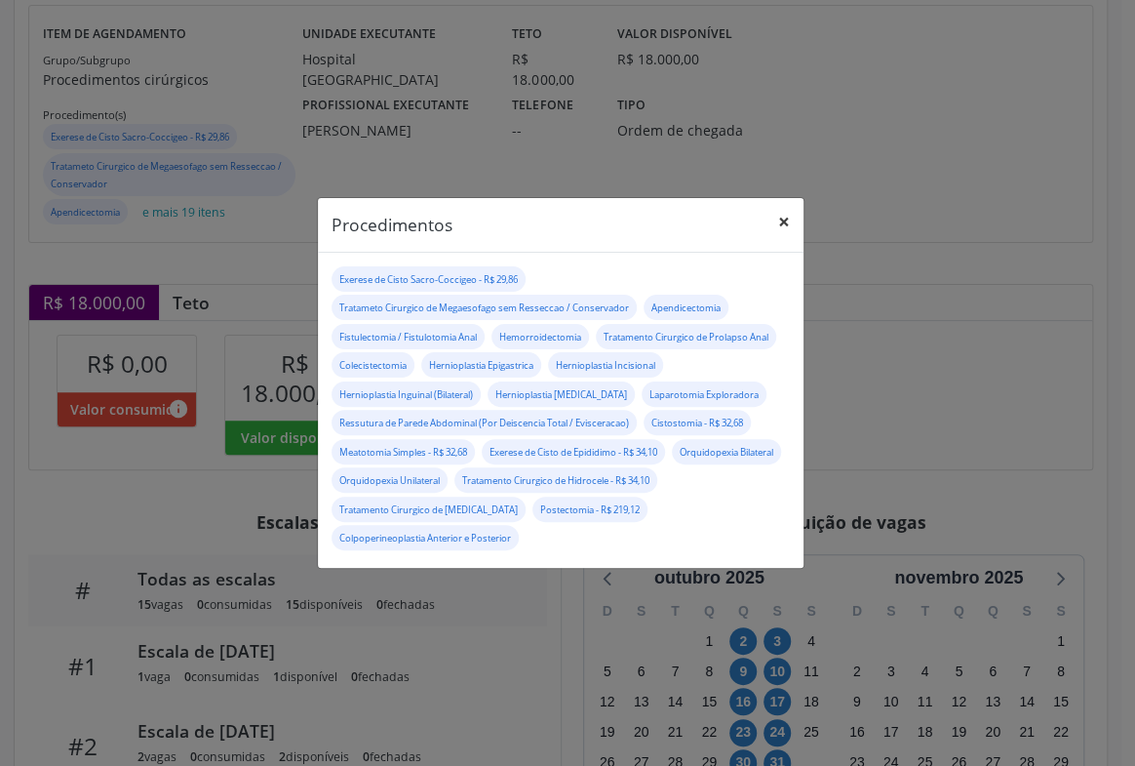
click at [788, 225] on button "×" at bounding box center [784, 222] width 39 height 48
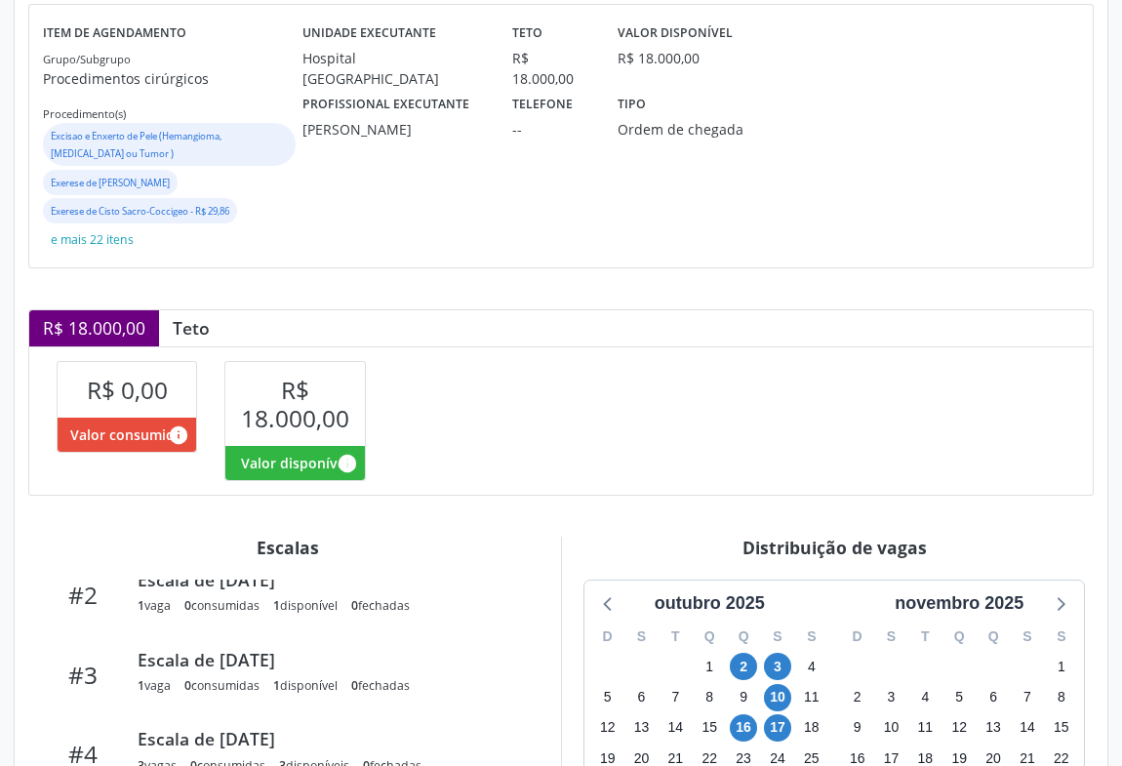
scroll to position [200, 0]
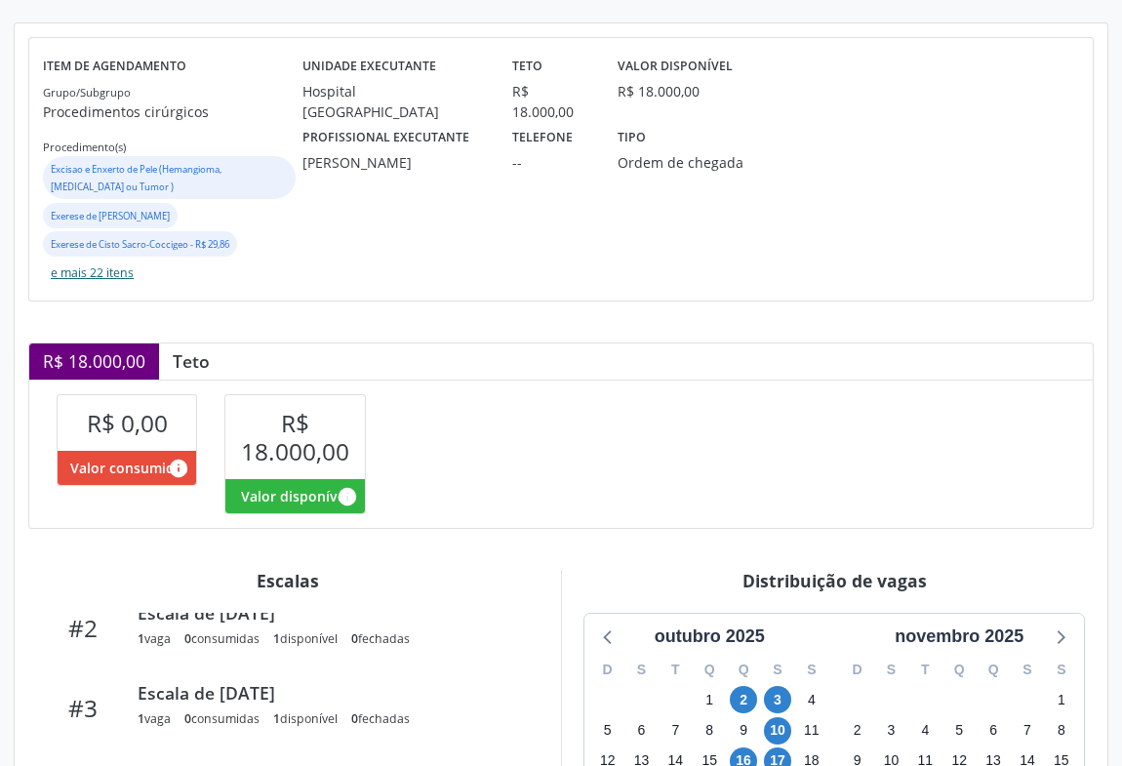
click at [109, 268] on button "e mais 22 itens" at bounding box center [92, 273] width 99 height 26
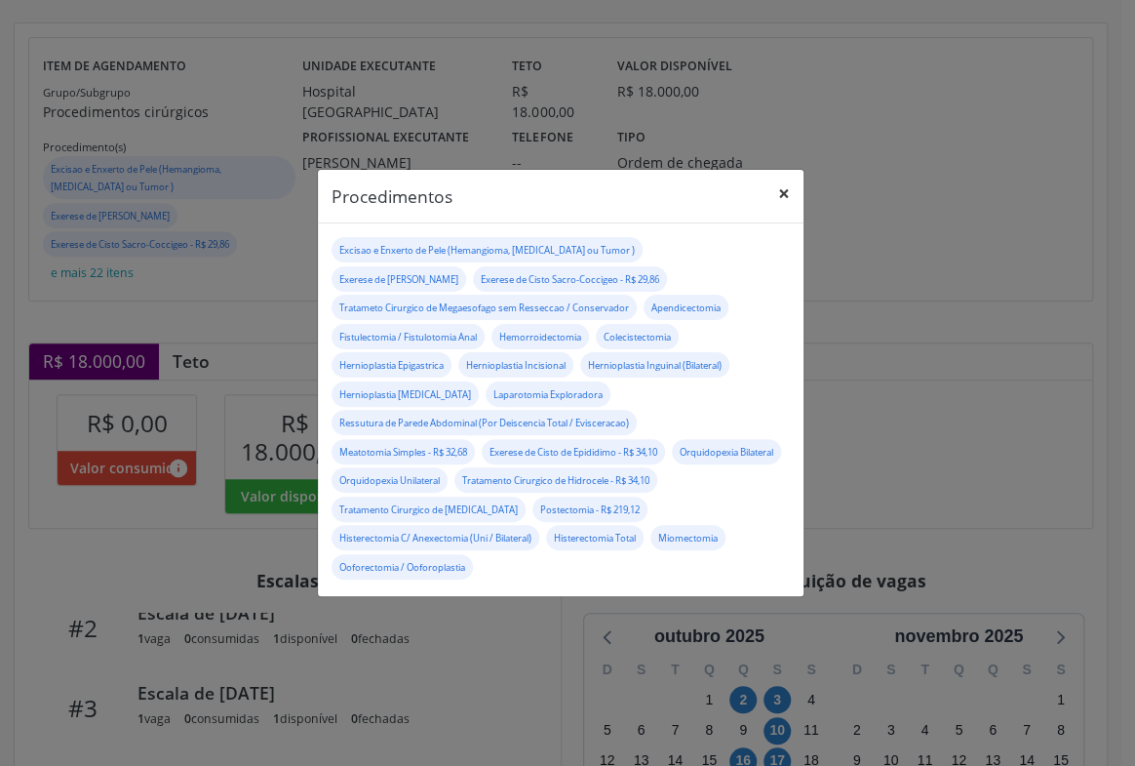
click at [780, 191] on button "×" at bounding box center [784, 194] width 39 height 48
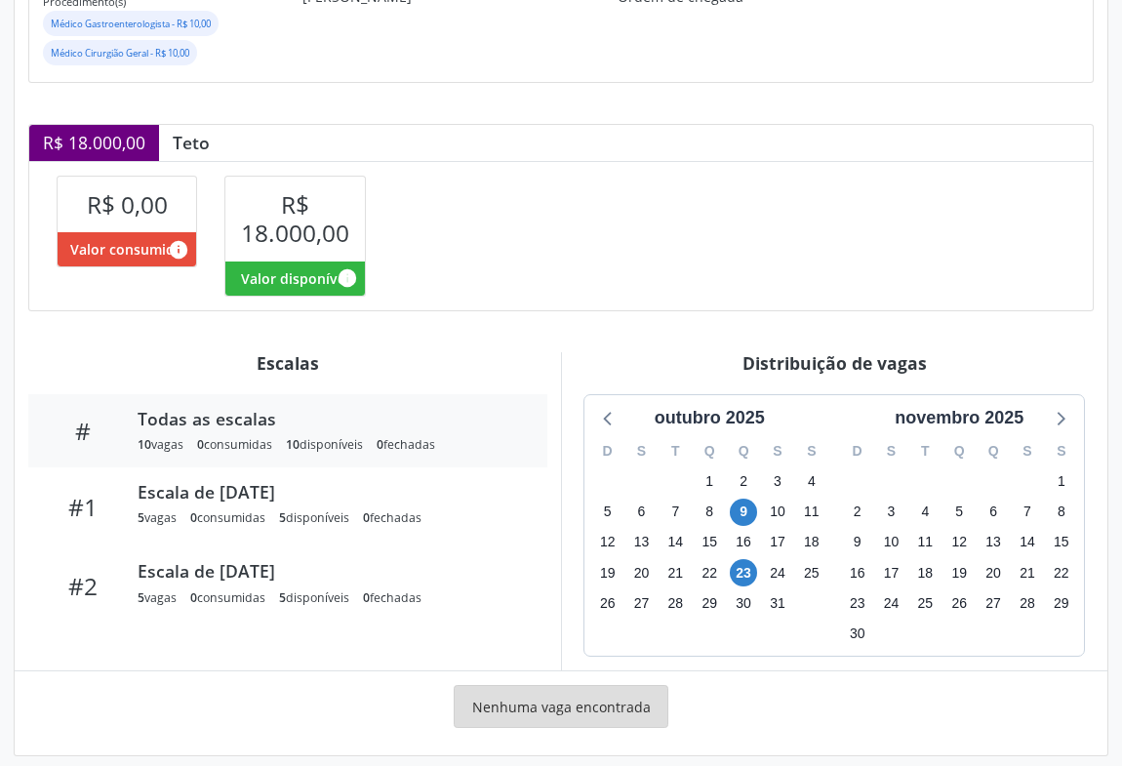
scroll to position [381, 0]
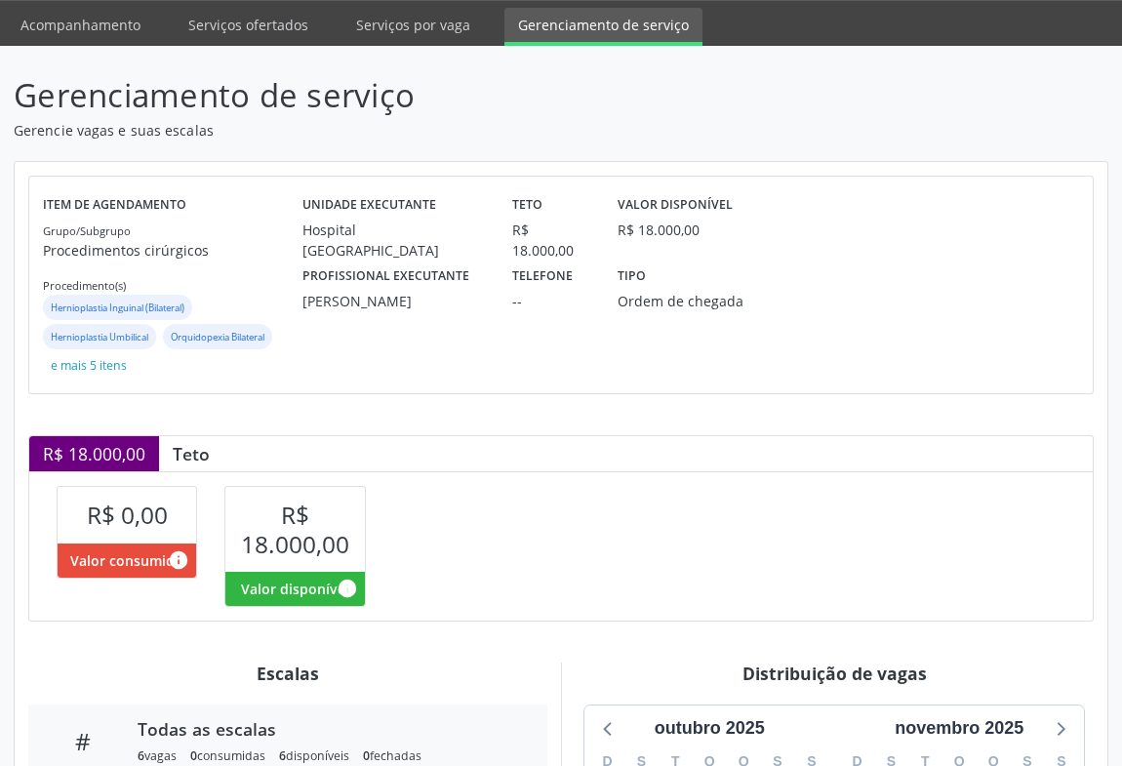
scroll to position [59, 0]
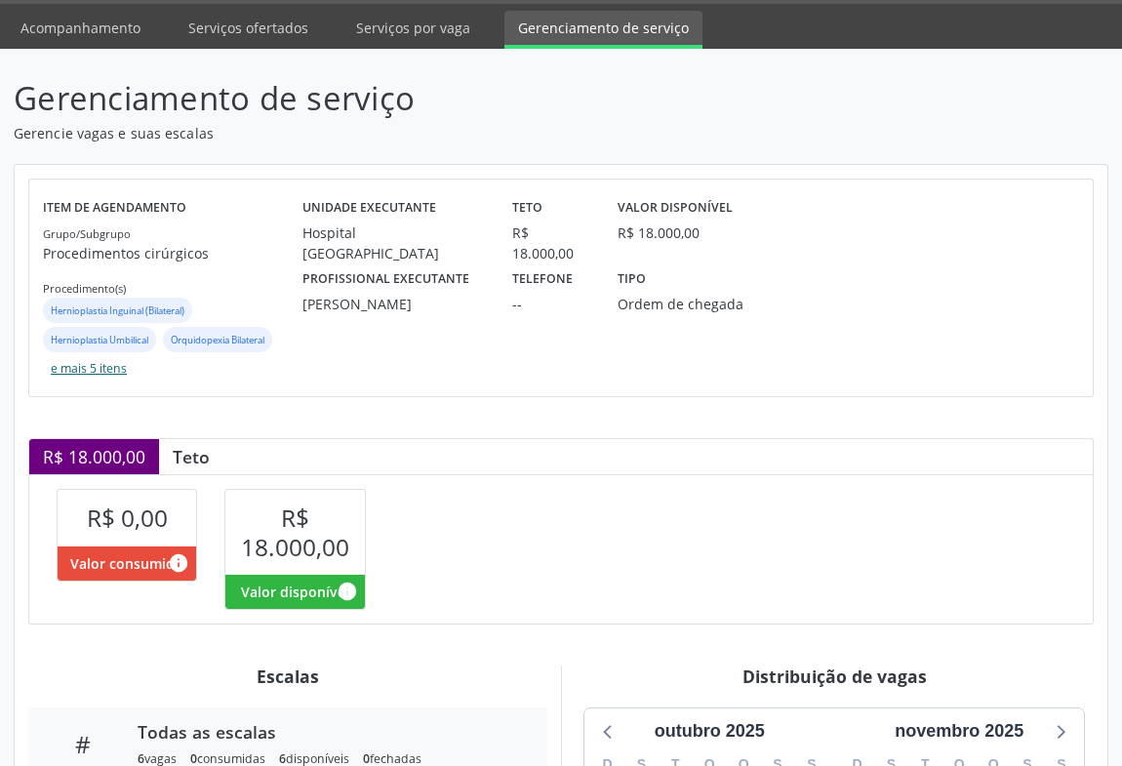
click at [79, 373] on button "e mais 5 itens" at bounding box center [89, 368] width 92 height 26
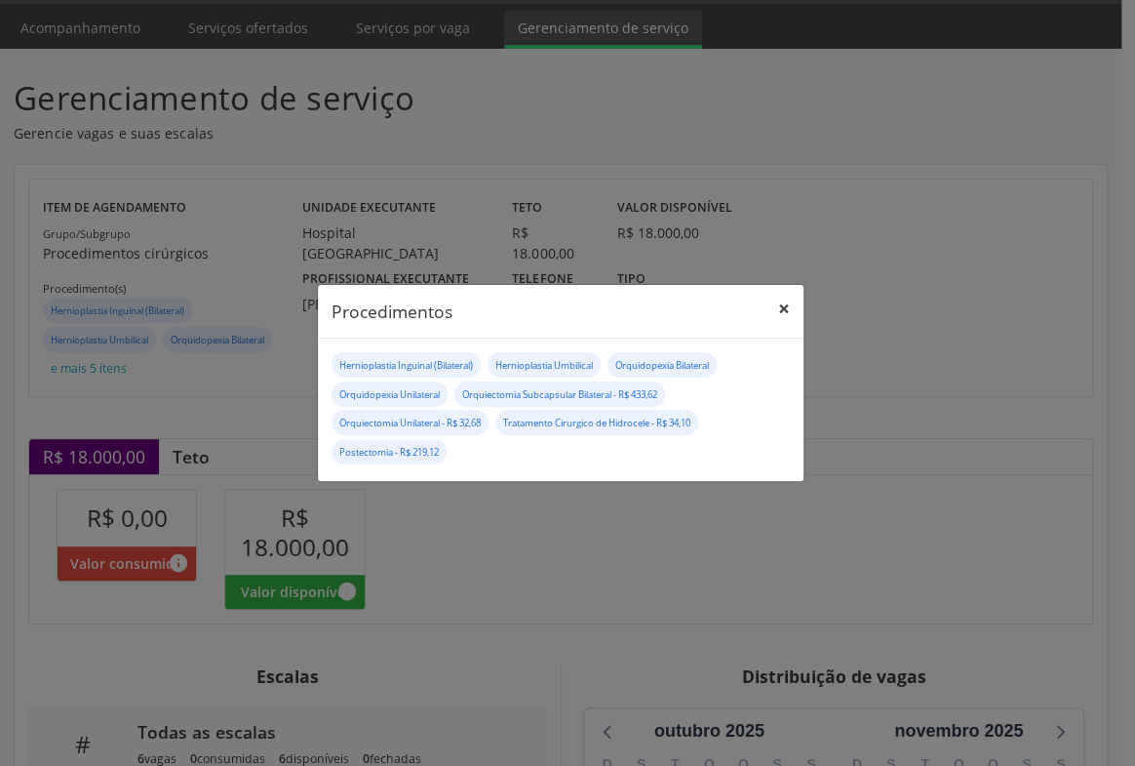
click at [787, 312] on button "×" at bounding box center [784, 309] width 39 height 48
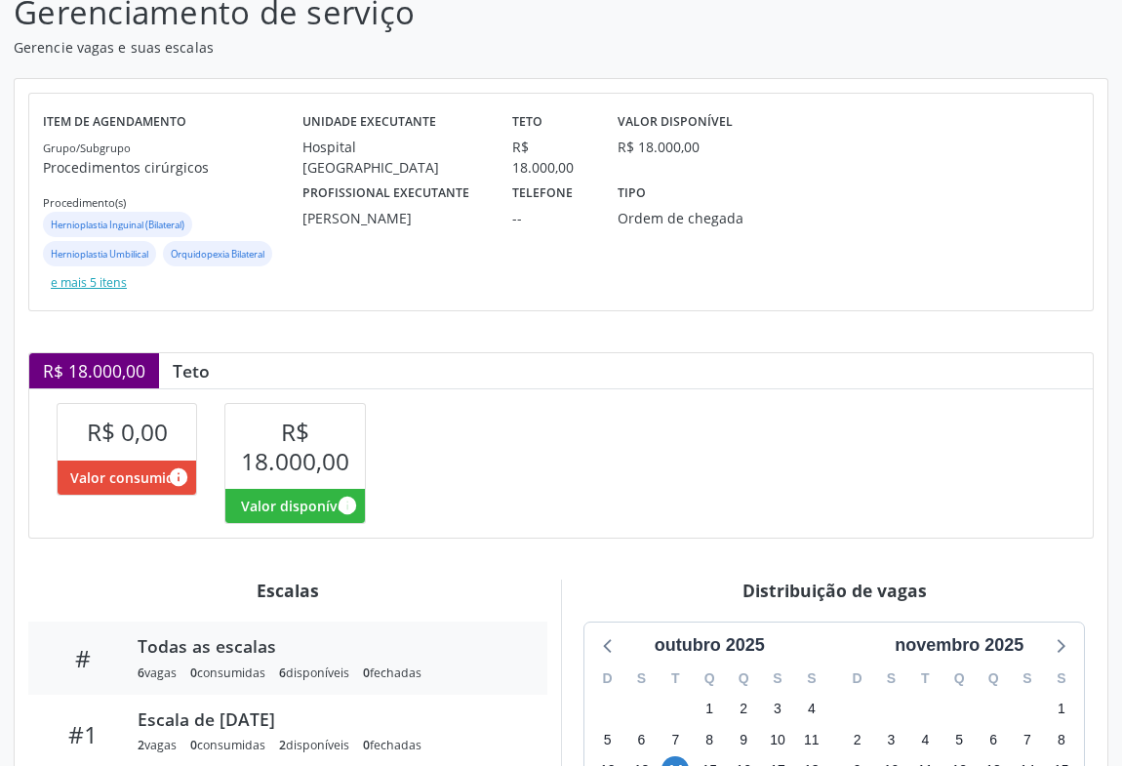
scroll to position [143, 0]
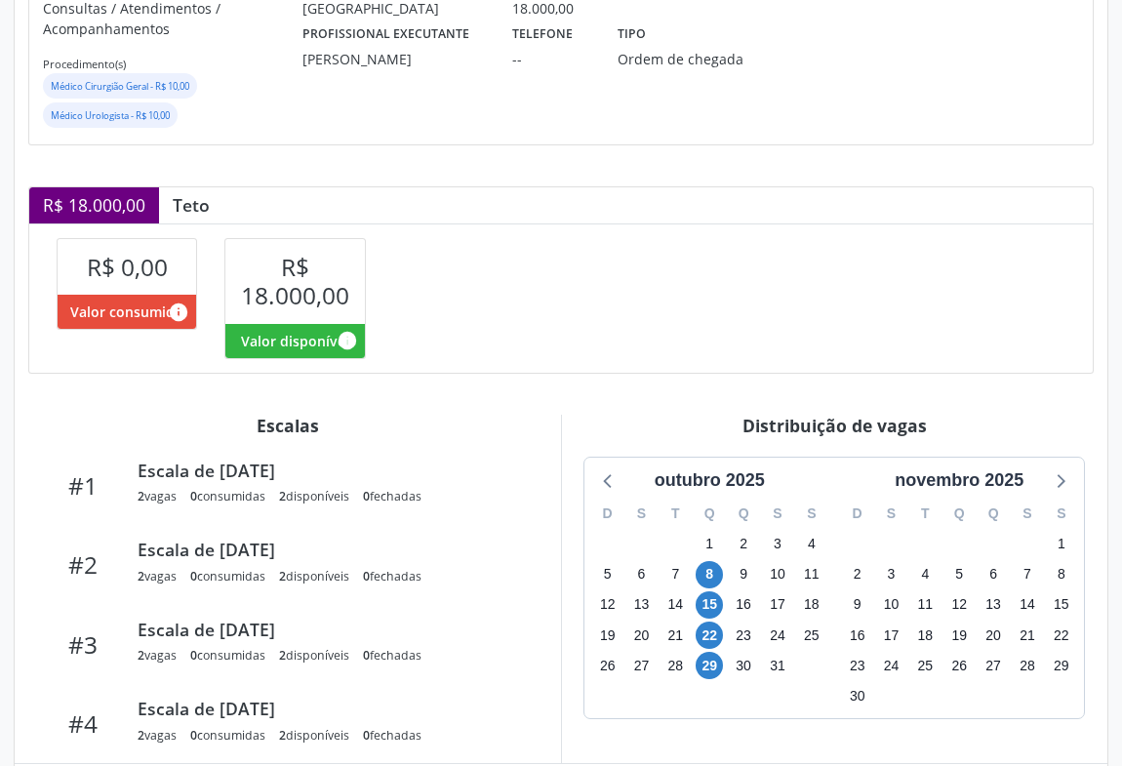
scroll to position [98, 0]
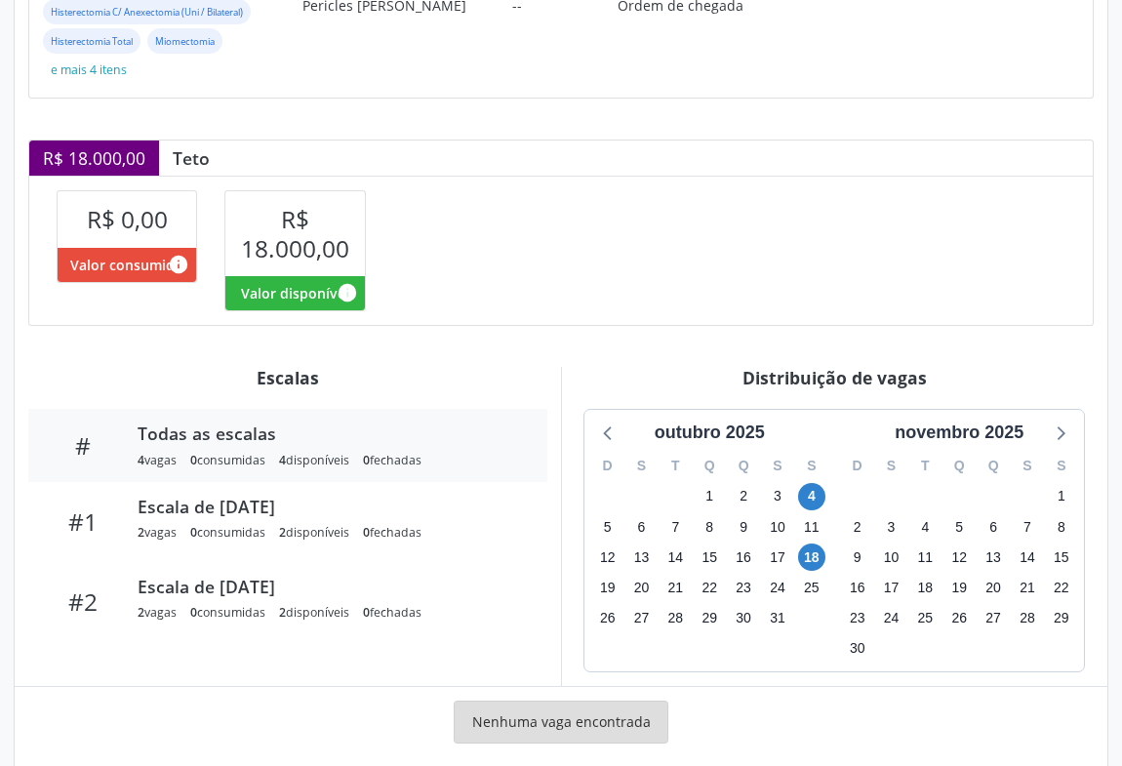
scroll to position [379, 0]
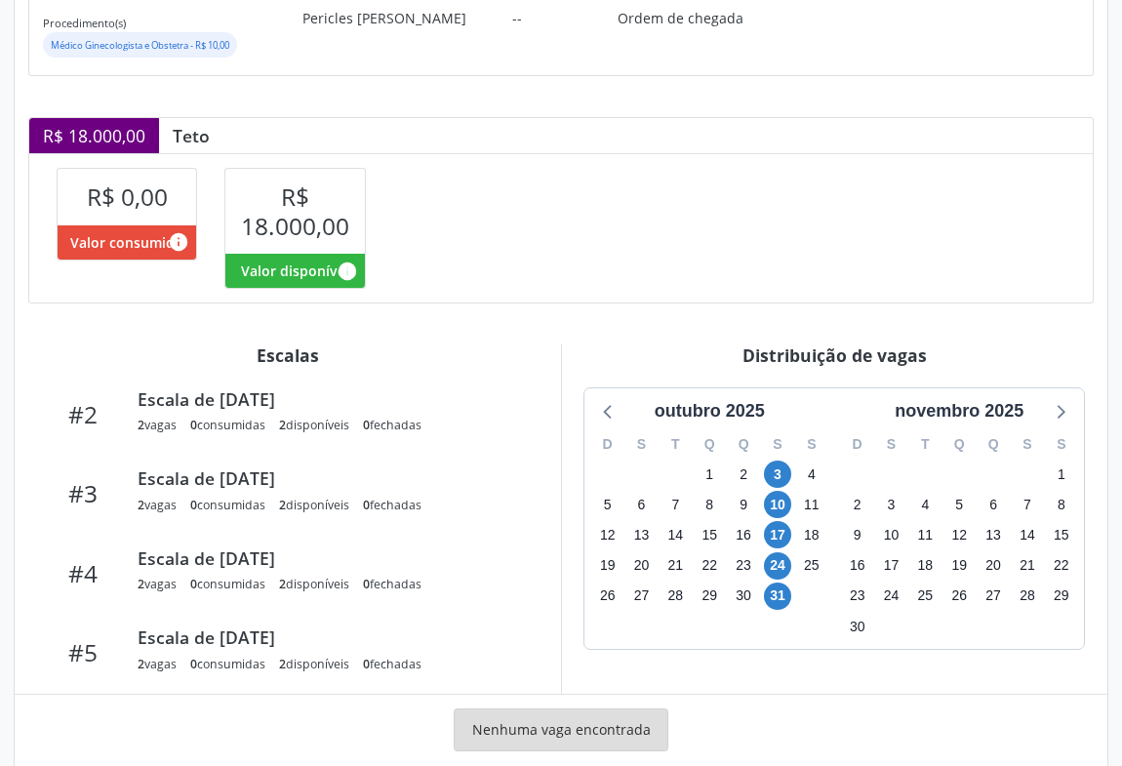
scroll to position [177, 0]
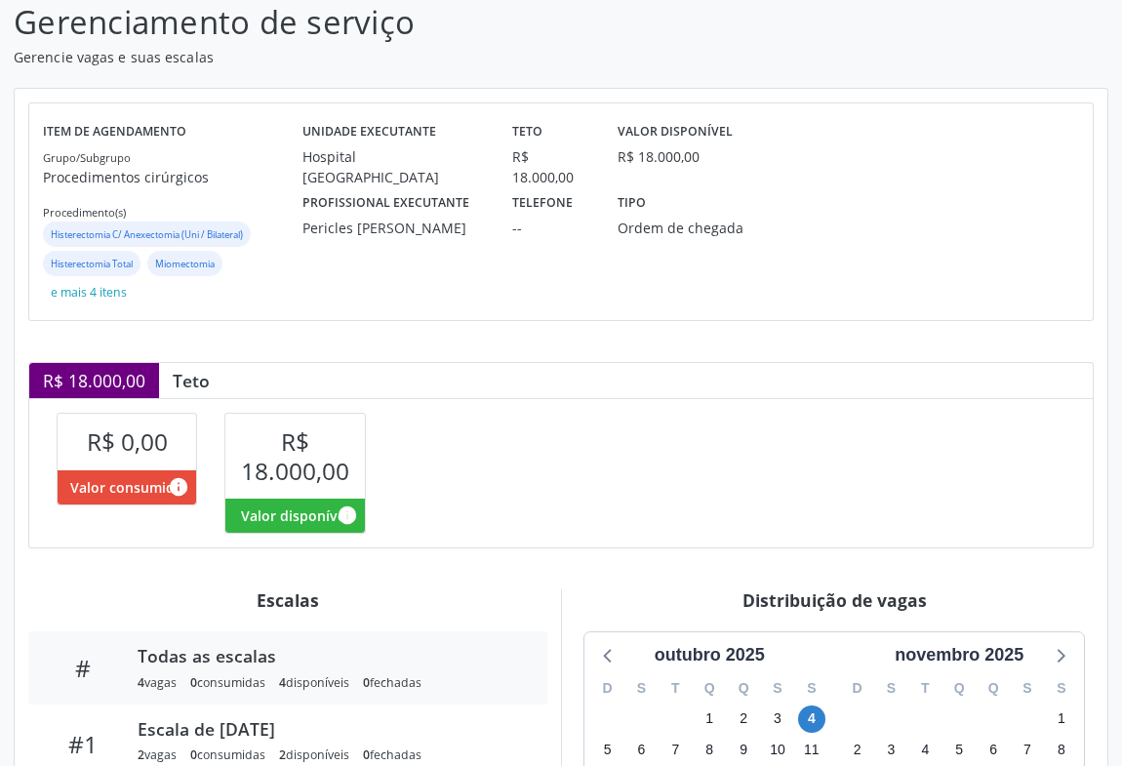
scroll to position [134, 0]
click at [115, 294] on button "e mais 4 itens" at bounding box center [89, 293] width 92 height 26
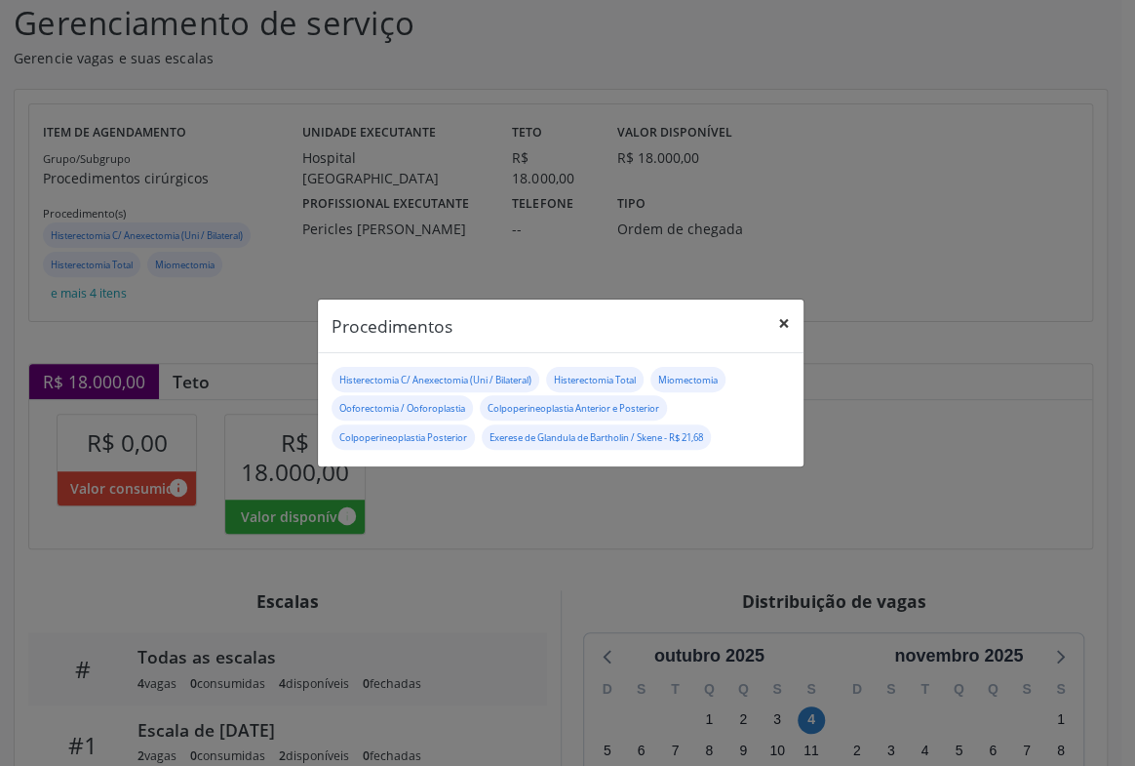
click at [782, 323] on button "×" at bounding box center [784, 323] width 39 height 48
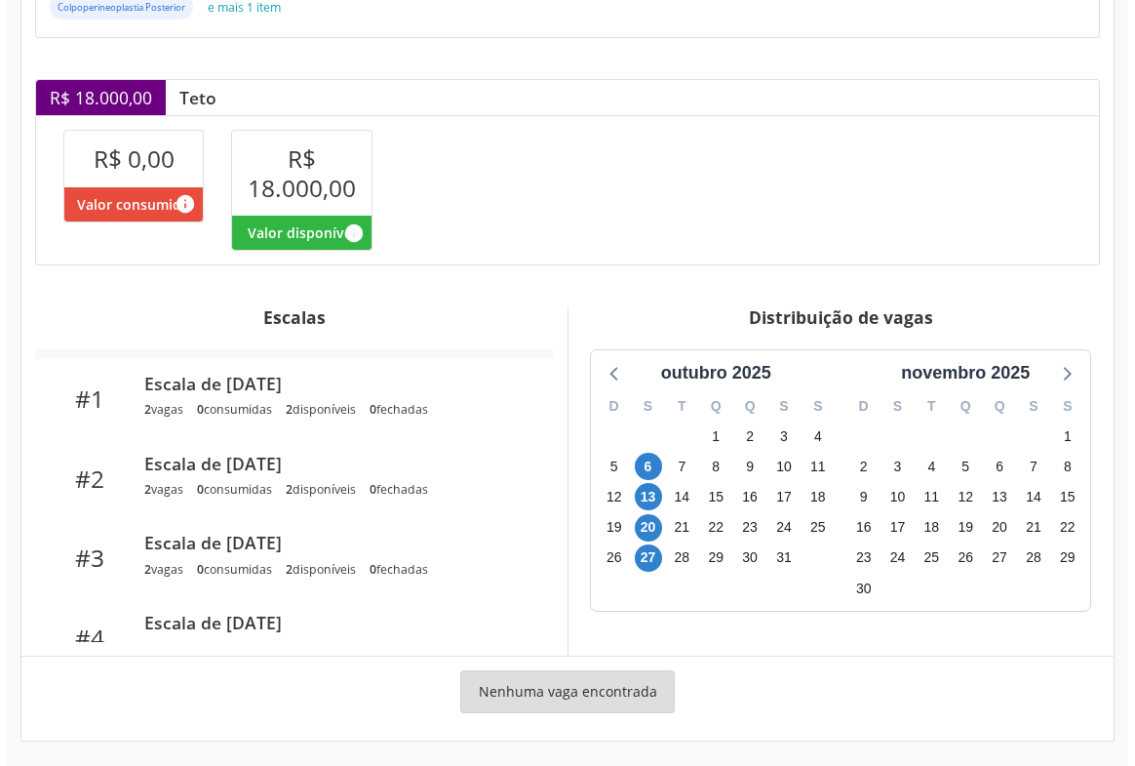
scroll to position [98, 0]
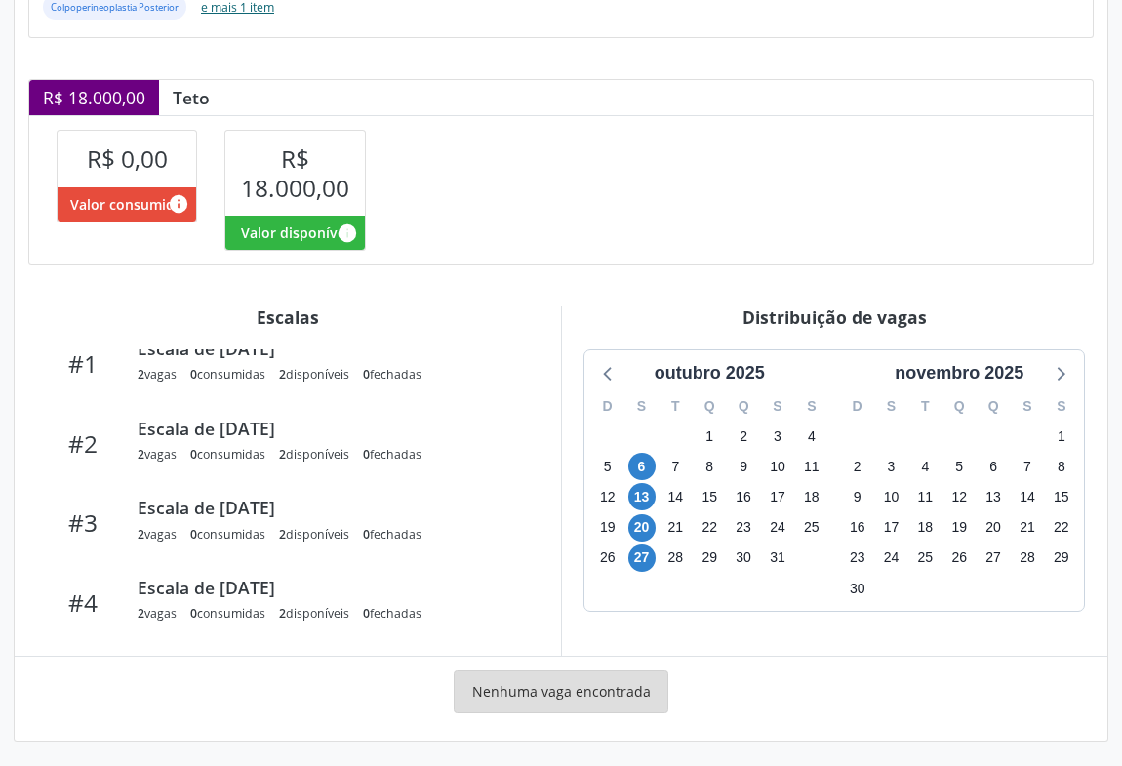
click at [218, 6] on button "e mais 1 item" at bounding box center [237, 7] width 89 height 26
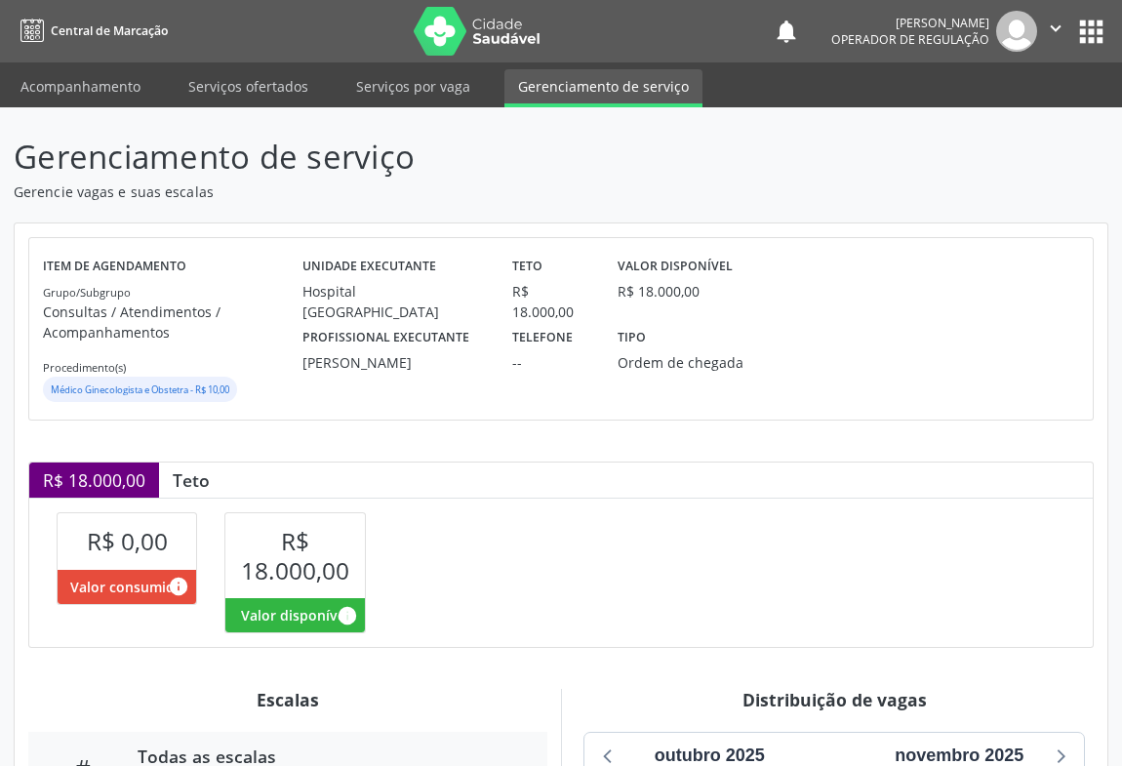
click at [1050, 28] on icon "" at bounding box center [1055, 28] width 21 height 21
click at [880, 139] on header "Gerenciamento de serviço Gerencie vagas e suas escalas" at bounding box center [561, 167] width 1094 height 69
